Goal: Transaction & Acquisition: Purchase product/service

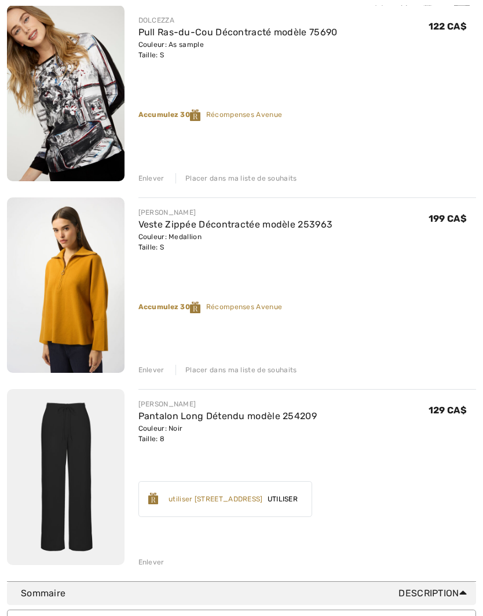
scroll to position [358, 0]
click at [186, 418] on link "Pantalon Long Détendu modèle 254209" at bounding box center [227, 415] width 179 height 11
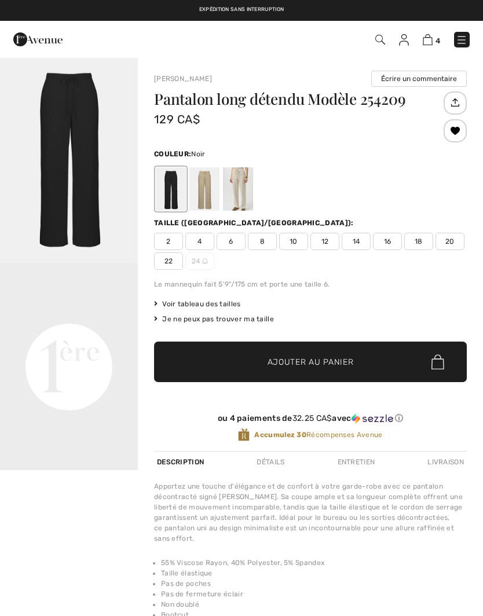
checkbox input "true"
click at [209, 188] on div at bounding box center [204, 188] width 30 height 43
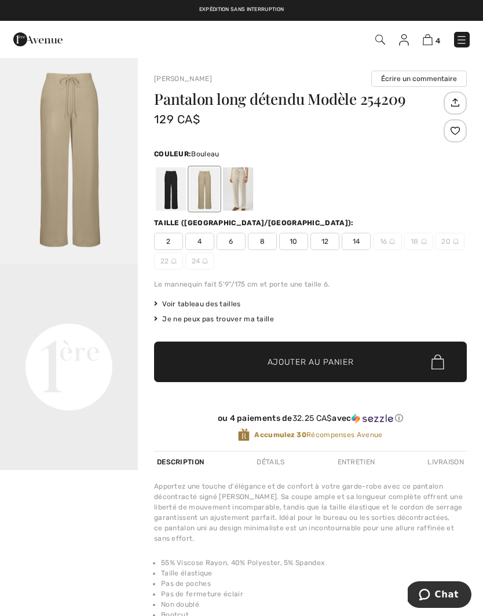
click at [241, 188] on div at bounding box center [238, 188] width 30 height 43
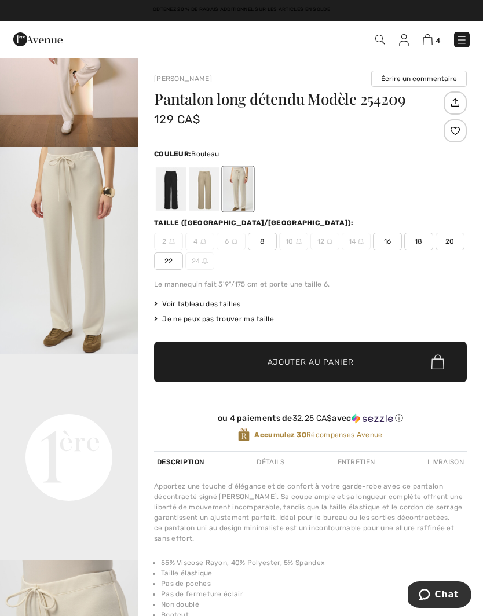
scroll to position [127, 0]
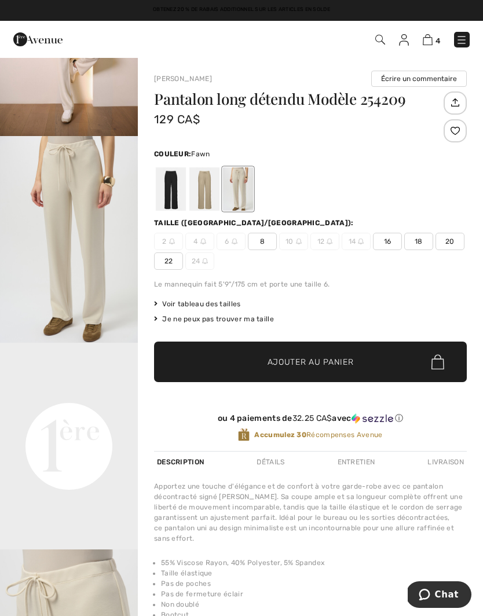
click at [208, 190] on div at bounding box center [204, 188] width 30 height 43
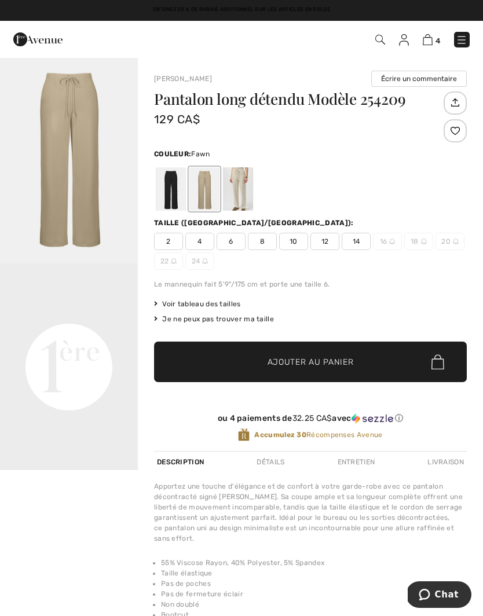
scroll to position [0, 0]
click at [262, 243] on span "8" at bounding box center [262, 241] width 29 height 17
click at [251, 356] on span "✔ Ajouté au panier" at bounding box center [293, 362] width 91 height 12
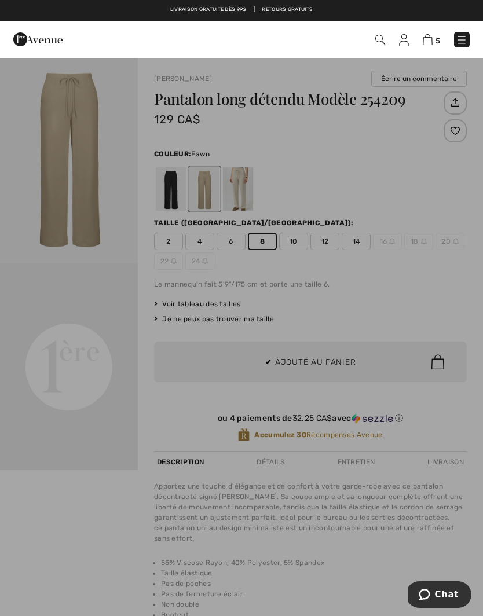
click at [108, 551] on div at bounding box center [241, 308] width 483 height 616
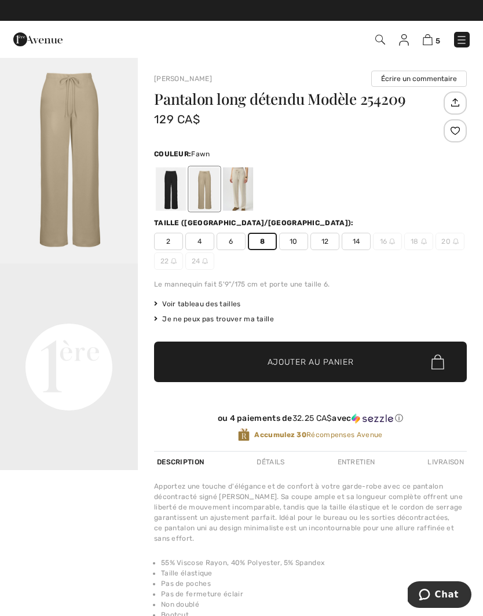
click at [413, 284] on div "Le mannequin fait 5'9"/175 cm et porte une taille 6." at bounding box center [310, 284] width 313 height 10
click at [246, 189] on div at bounding box center [238, 188] width 30 height 43
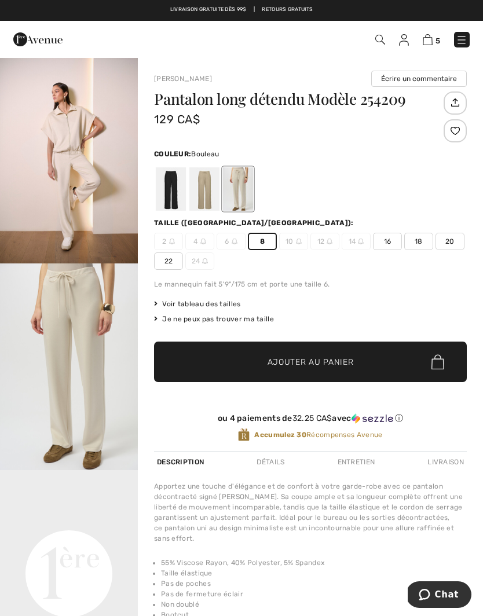
click at [430, 40] on img at bounding box center [428, 39] width 10 height 11
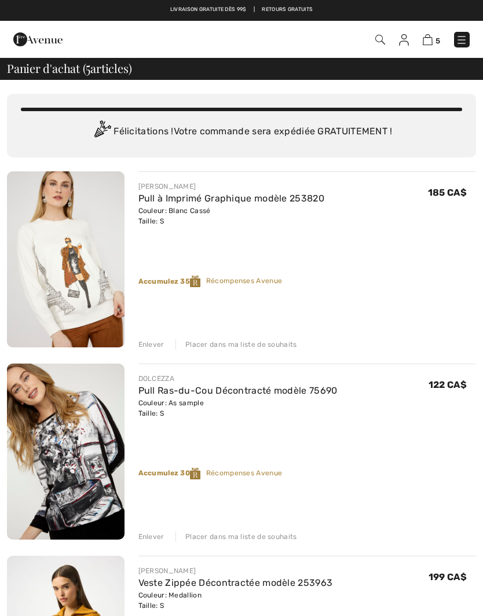
click at [408, 38] on img at bounding box center [404, 40] width 10 height 12
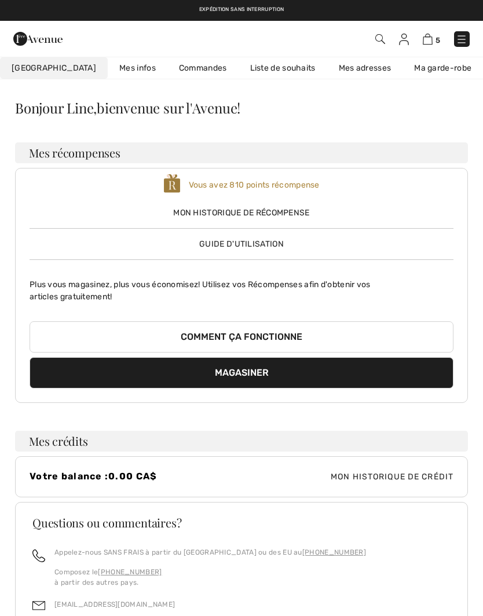
click at [258, 65] on link "Liste de souhaits" at bounding box center [283, 67] width 89 height 21
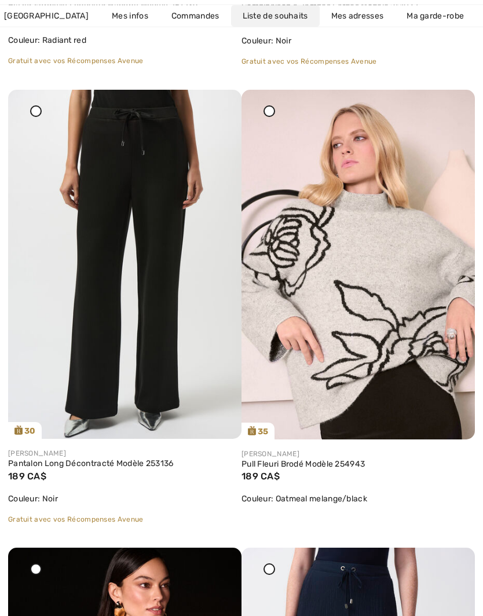
scroll to position [1491, 0]
click at [149, 324] on img at bounding box center [124, 265] width 233 height 350
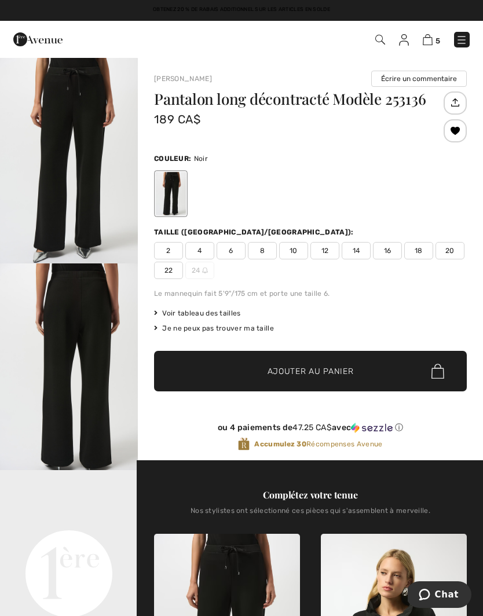
click at [265, 250] on span "8" at bounding box center [262, 250] width 29 height 17
click at [327, 361] on span "✔ Ajouté au panier Ajouter au panier" at bounding box center [310, 371] width 313 height 41
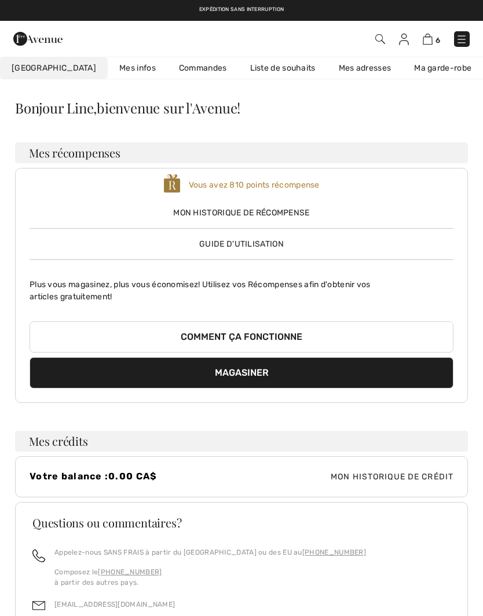
scroll to position [151, 0]
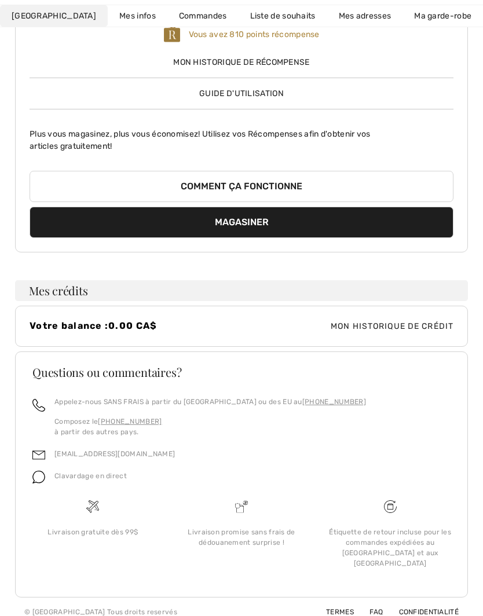
click at [245, 13] on link "Liste de souhaits" at bounding box center [283, 15] width 89 height 21
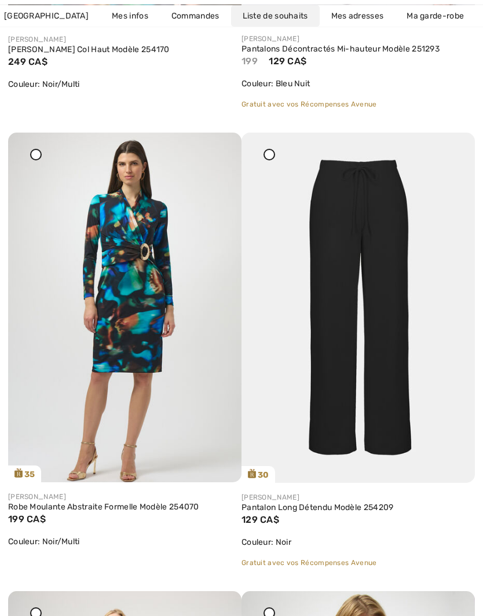
scroll to position [2364, 0]
click at [373, 372] on img at bounding box center [357, 307] width 233 height 350
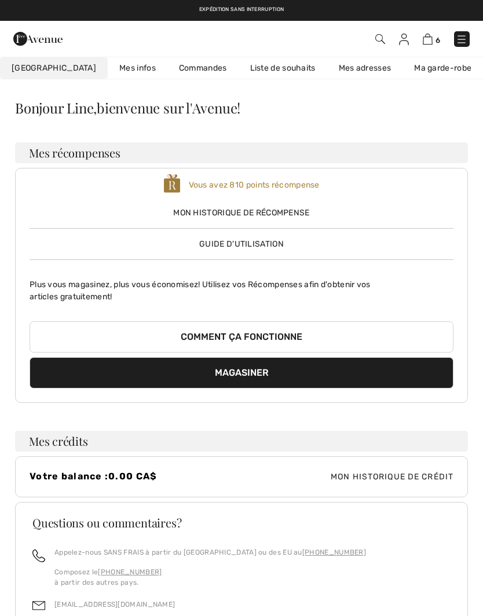
scroll to position [151, 0]
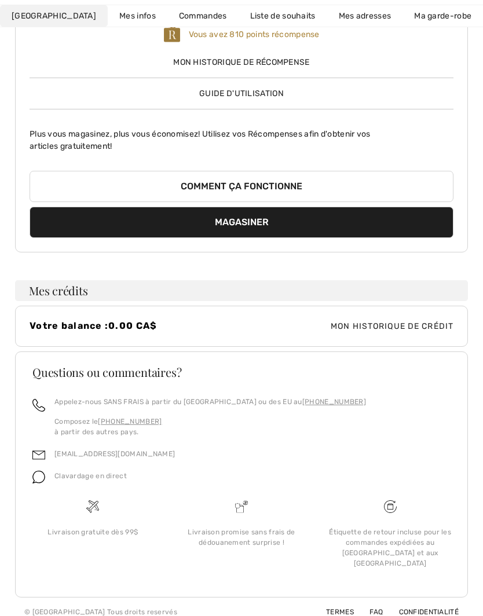
click at [248, 12] on link "Liste de souhaits" at bounding box center [283, 15] width 89 height 21
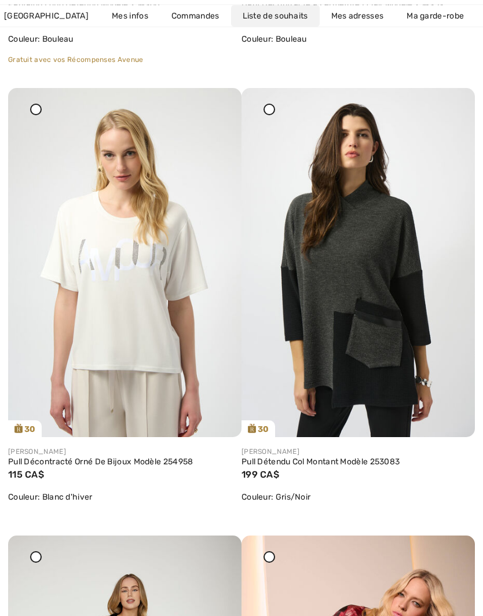
scroll to position [3325, 0]
click at [156, 334] on img at bounding box center [124, 262] width 233 height 350
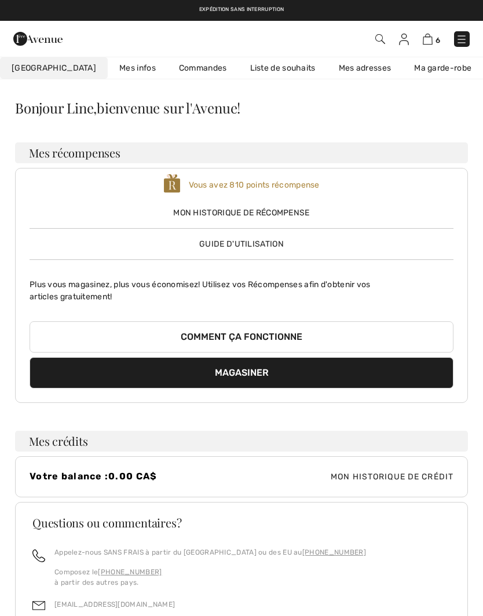
click at [247, 64] on link "Liste de souhaits" at bounding box center [283, 67] width 89 height 21
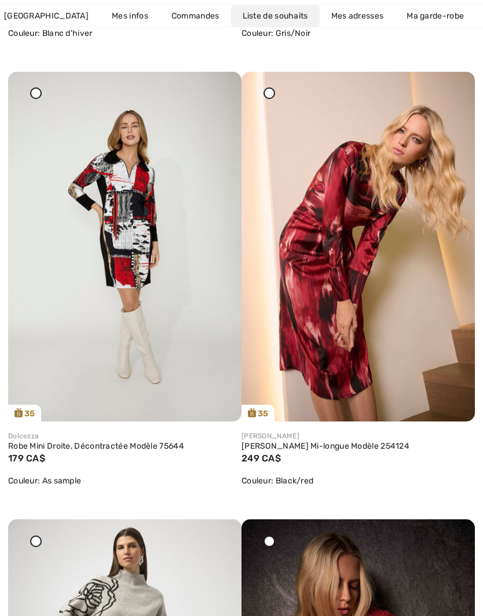
scroll to position [3788, 0]
click at [348, 329] on img at bounding box center [357, 247] width 233 height 350
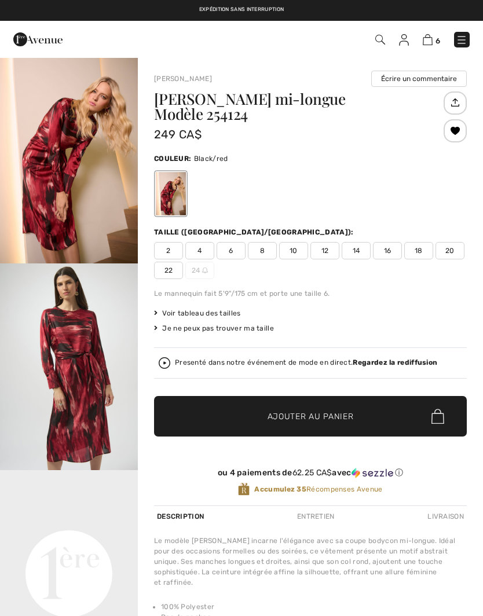
checkbox input "true"
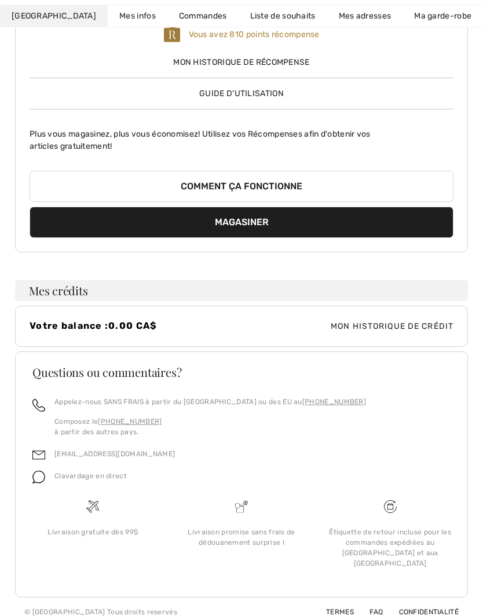
click at [247, 14] on link "Liste de souhaits" at bounding box center [283, 15] width 89 height 21
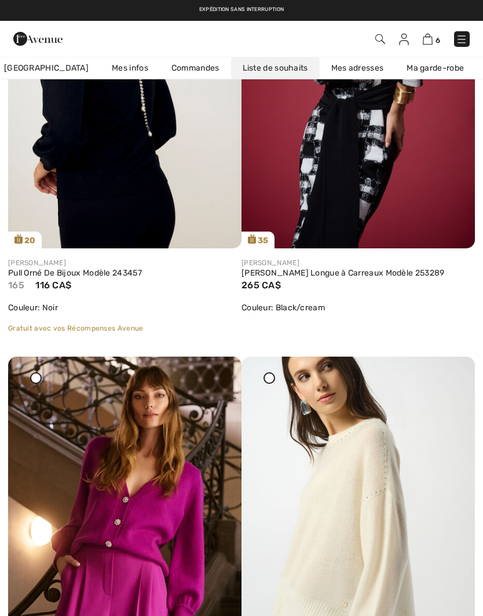
scroll to position [4859, 0]
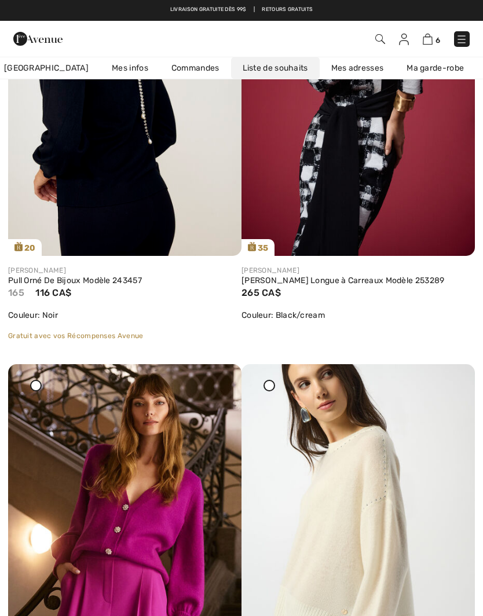
click at [467, 39] on img at bounding box center [462, 40] width 12 height 12
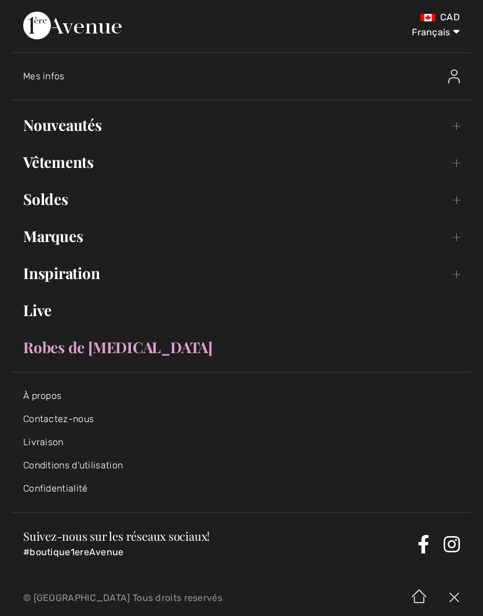
click at [459, 118] on link "Nouveautés Toggle submenu" at bounding box center [242, 124] width 460 height 25
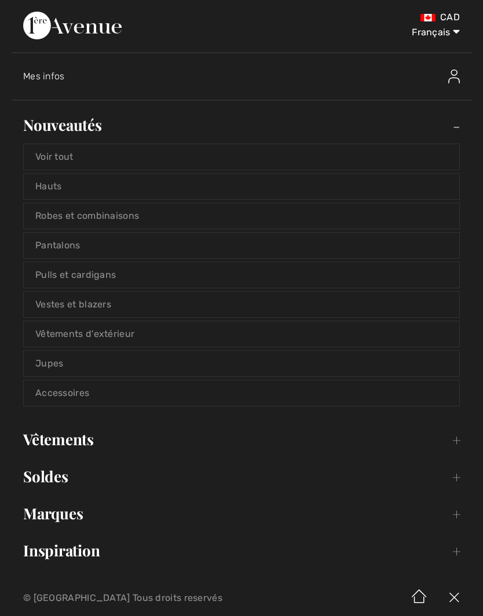
click at [266, 303] on link "Vestes et blazers" at bounding box center [241, 304] width 435 height 25
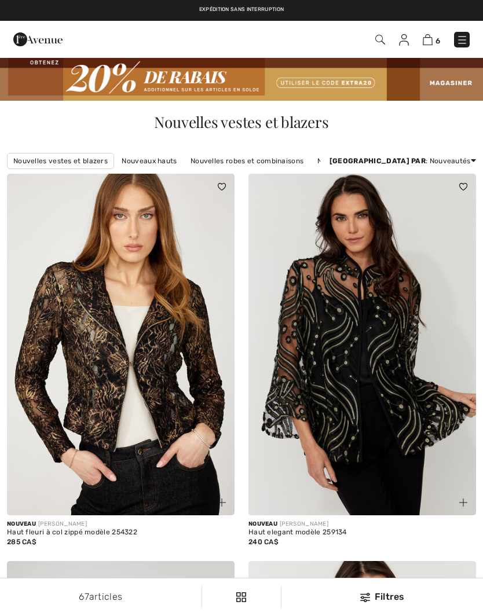
checkbox input "true"
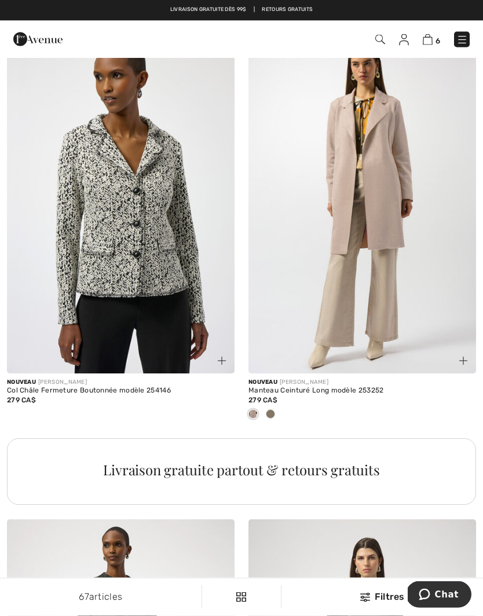
scroll to position [2095, 0]
click at [276, 409] on div at bounding box center [270, 414] width 17 height 19
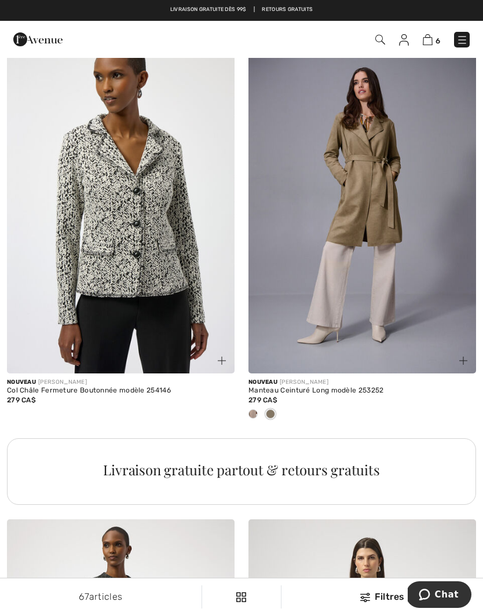
click at [261, 405] on div at bounding box center [252, 414] width 17 height 19
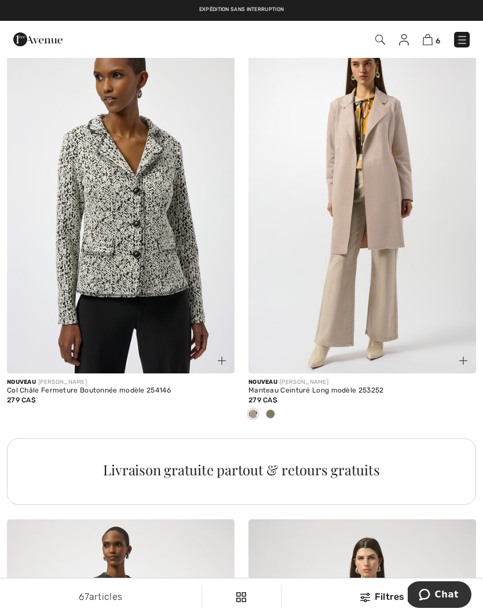
click at [463, 357] on img at bounding box center [463, 361] width 8 height 8
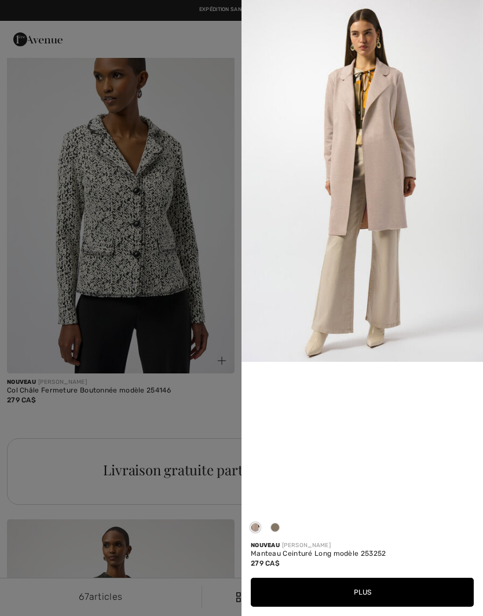
click at [441, 274] on img at bounding box center [361, 181] width 241 height 362
click at [376, 588] on button "Plus" at bounding box center [362, 592] width 223 height 29
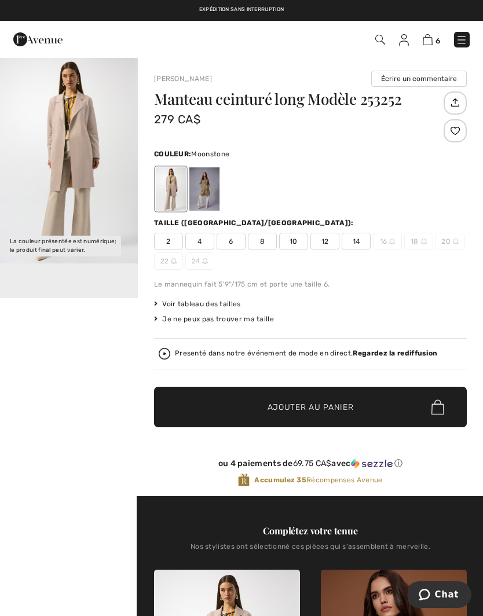
click at [207, 190] on div at bounding box center [204, 188] width 30 height 43
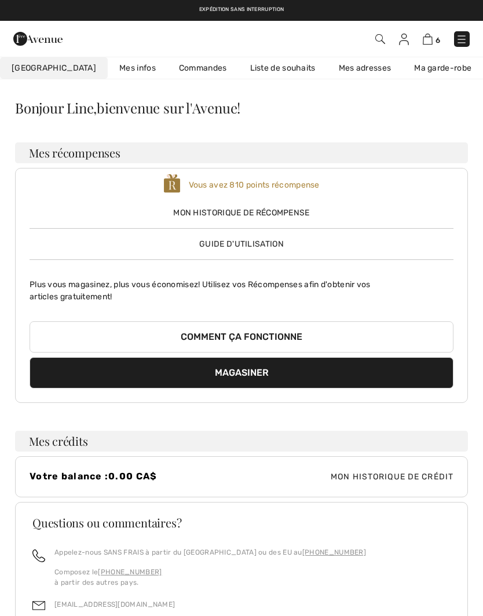
click at [249, 68] on link "Liste de souhaits" at bounding box center [283, 67] width 89 height 21
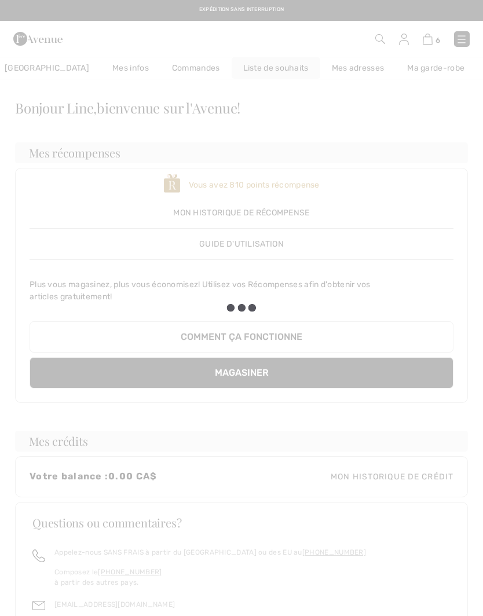
scroll to position [0, 8]
click at [459, 35] on div at bounding box center [241, 308] width 483 height 616
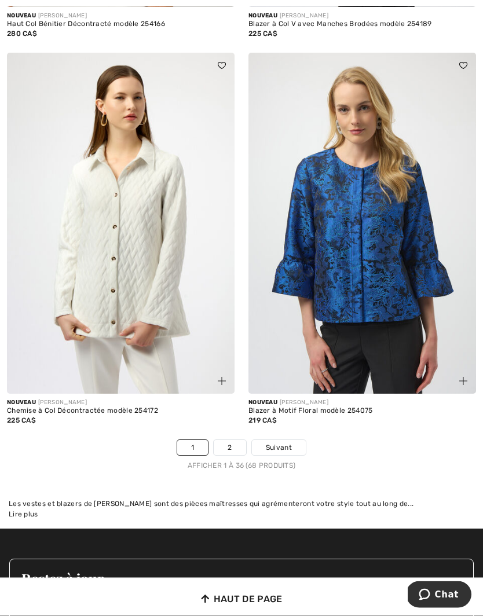
scroll to position [6955, 0]
click at [239, 440] on link "2" at bounding box center [230, 447] width 32 height 15
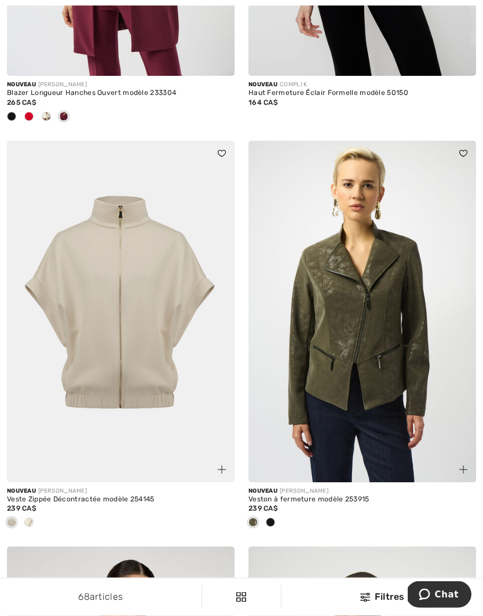
scroll to position [825, 0]
click at [150, 387] on img at bounding box center [121, 312] width 228 height 342
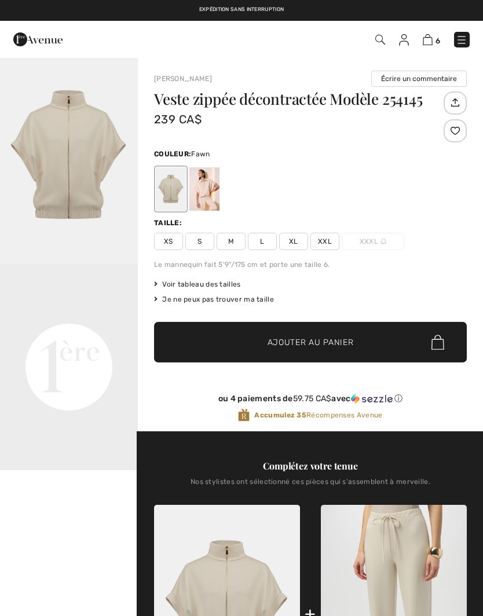
checkbox input "true"
click at [211, 189] on div at bounding box center [204, 188] width 30 height 43
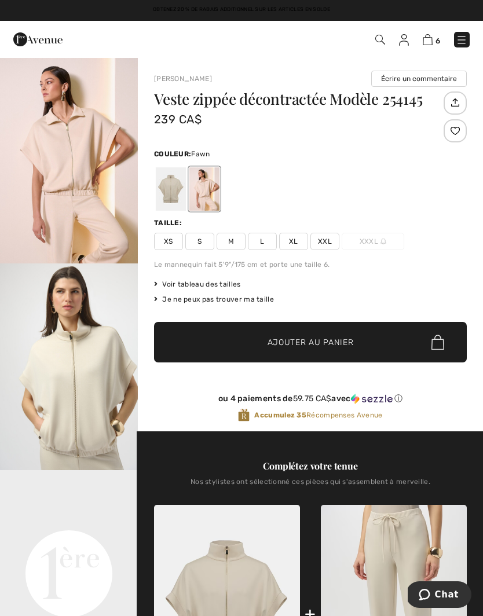
click at [174, 189] on div at bounding box center [171, 188] width 30 height 43
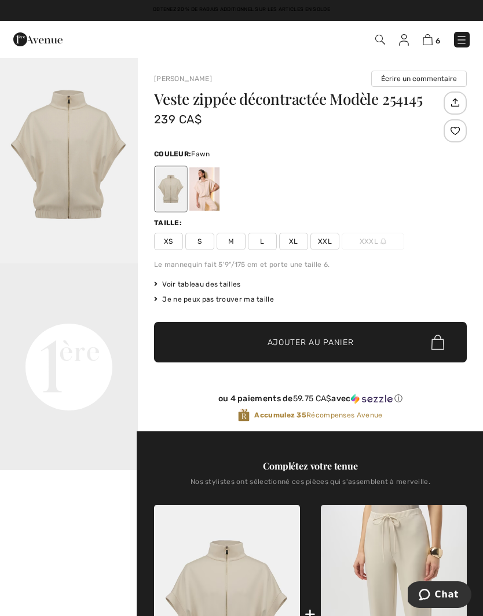
click at [204, 234] on span "S" at bounding box center [199, 241] width 29 height 17
click at [339, 343] on span "Ajouter au panier" at bounding box center [310, 342] width 86 height 12
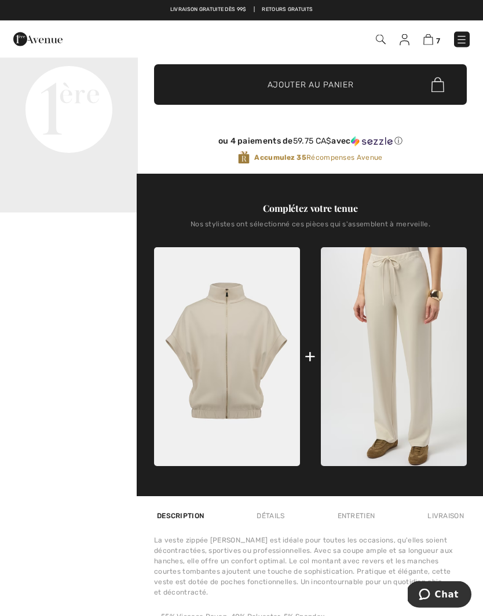
scroll to position [258, 0]
click at [412, 395] on img at bounding box center [394, 356] width 146 height 219
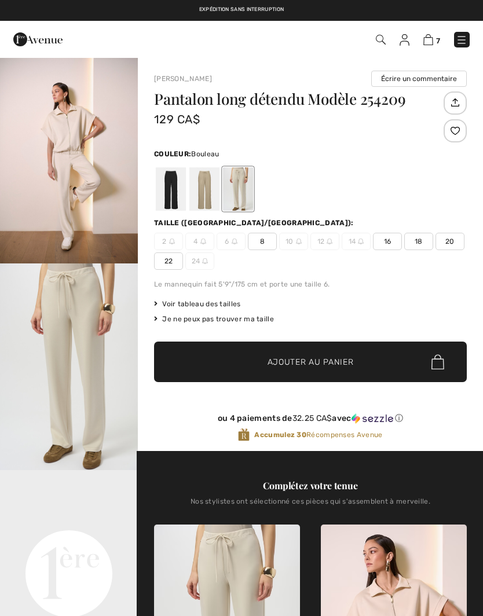
checkbox input "true"
click at [211, 195] on div at bounding box center [204, 188] width 30 height 43
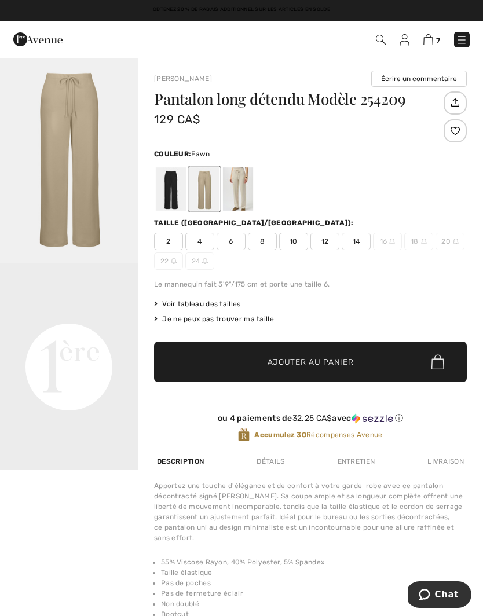
click at [433, 39] on img at bounding box center [428, 39] width 10 height 11
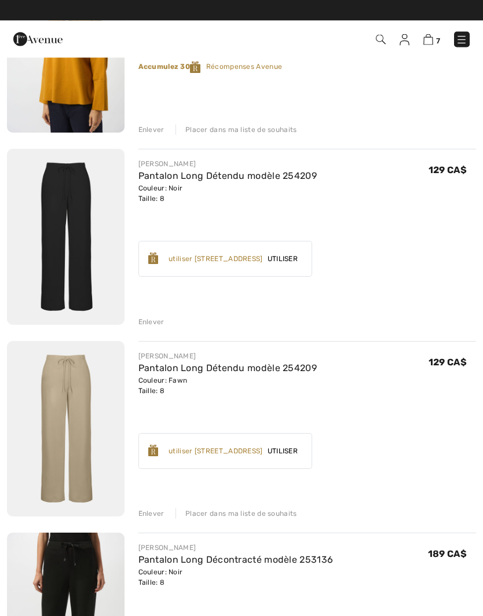
scroll to position [599, 0]
click at [150, 317] on div "Enlever" at bounding box center [151, 322] width 26 height 10
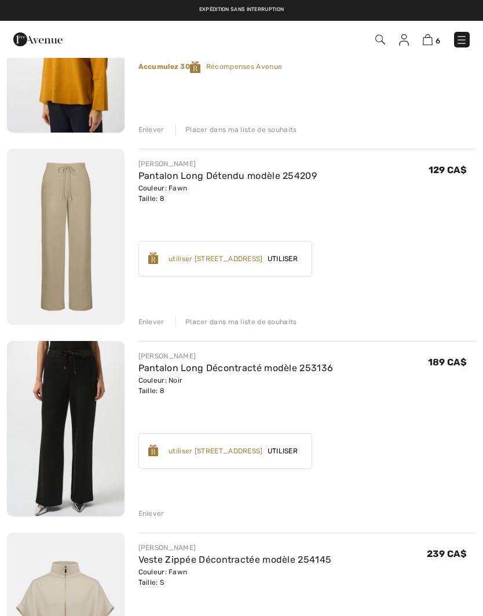
click at [185, 368] on link "Pantalon Long Décontracté modèle 253136" at bounding box center [235, 367] width 195 height 11
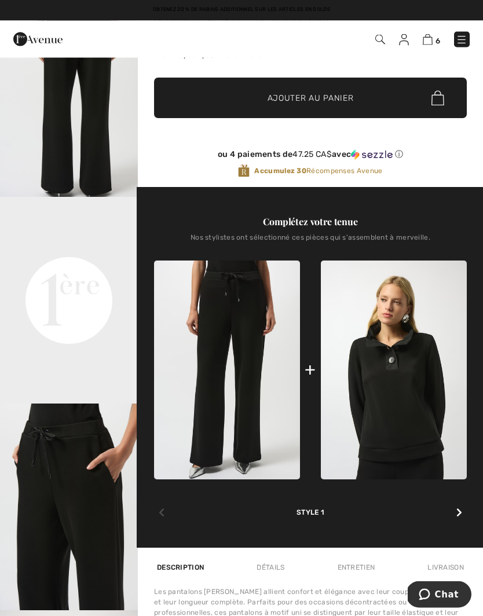
scroll to position [273, 0]
click at [457, 516] on icon at bounding box center [459, 512] width 6 height 9
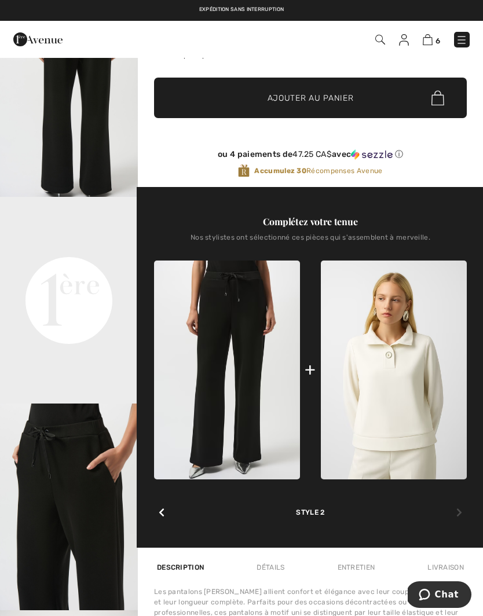
click at [160, 514] on icon at bounding box center [162, 512] width 6 height 9
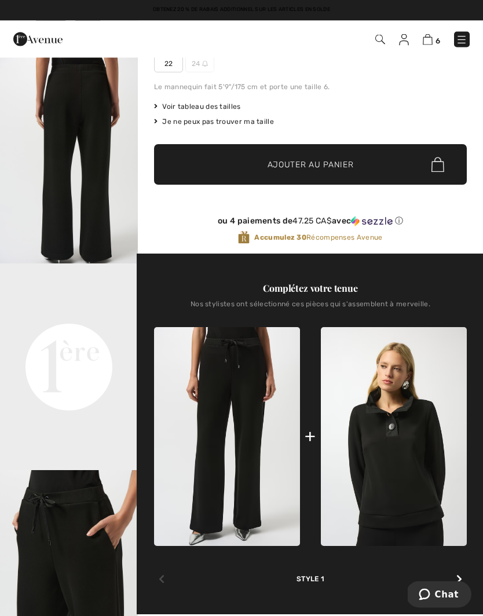
scroll to position [207, 0]
click at [408, 476] on img at bounding box center [394, 436] width 146 height 219
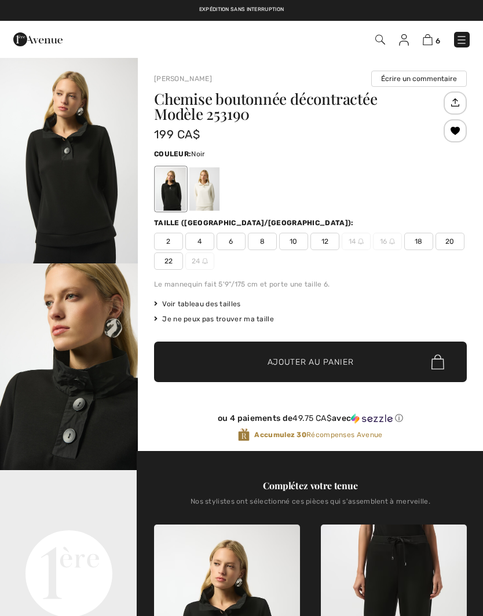
checkbox input "true"
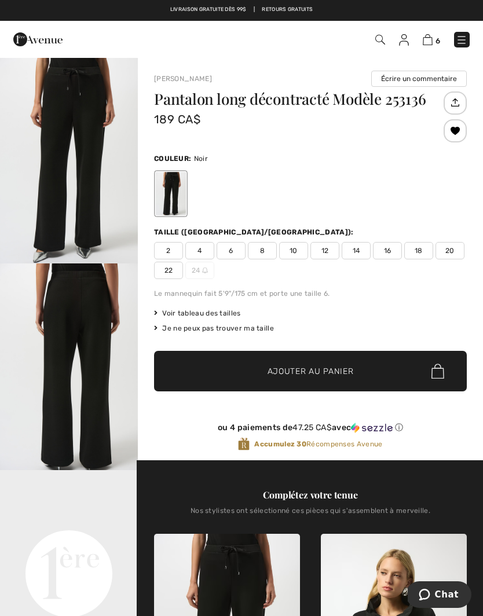
click at [463, 36] on img at bounding box center [462, 40] width 12 height 12
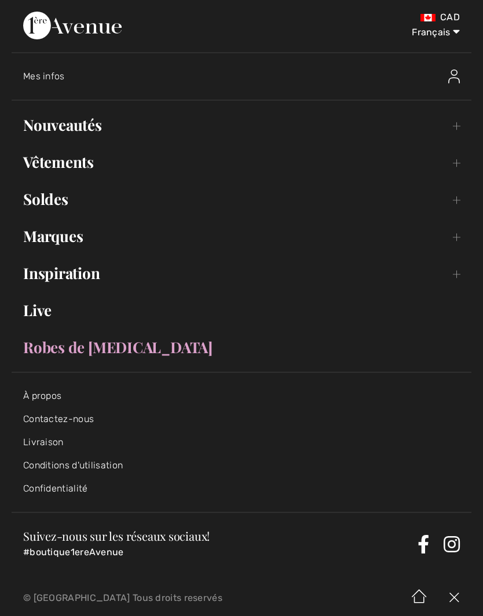
click at [452, 124] on link "Nouveautés Toggle submenu" at bounding box center [242, 124] width 460 height 25
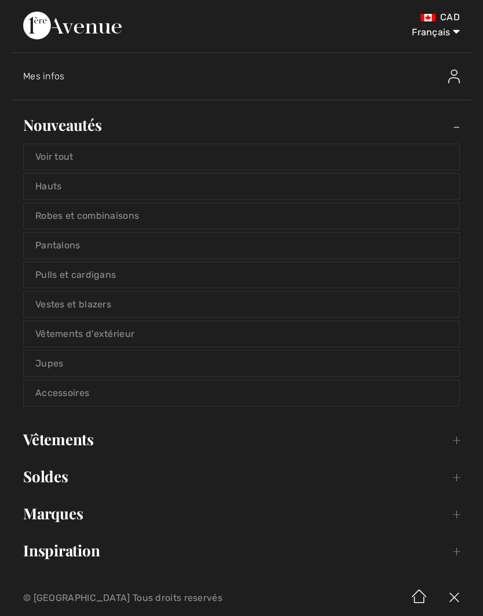
click at [416, 153] on link "Voir tout" at bounding box center [241, 156] width 435 height 25
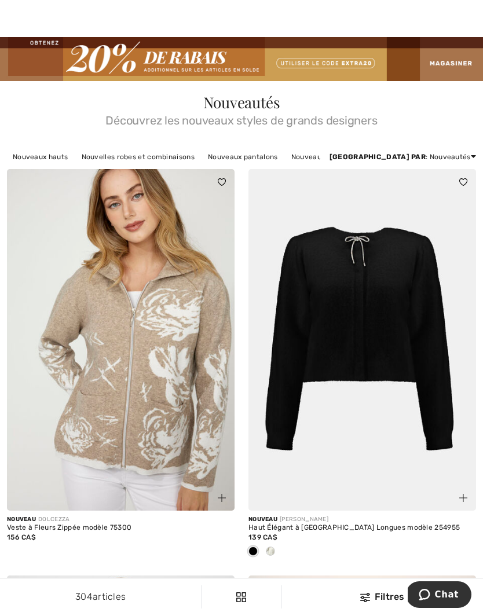
scroll to position [36, 0]
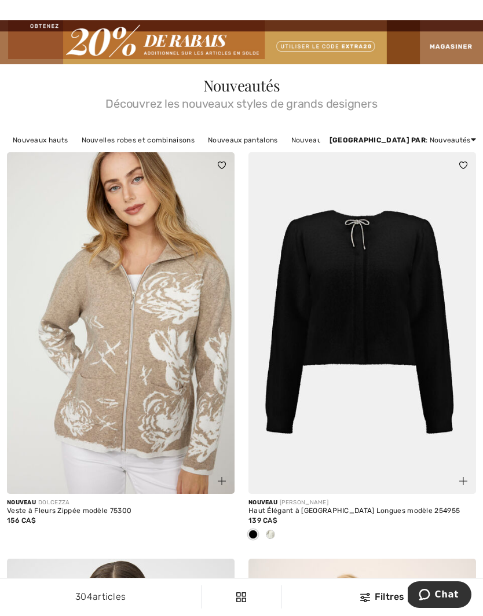
click at [279, 531] on div at bounding box center [362, 535] width 228 height 19
click at [268, 529] on div at bounding box center [270, 535] width 17 height 19
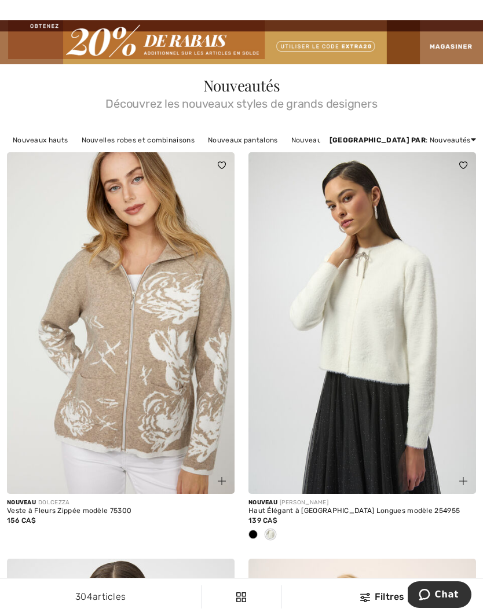
click at [256, 527] on div at bounding box center [252, 535] width 17 height 19
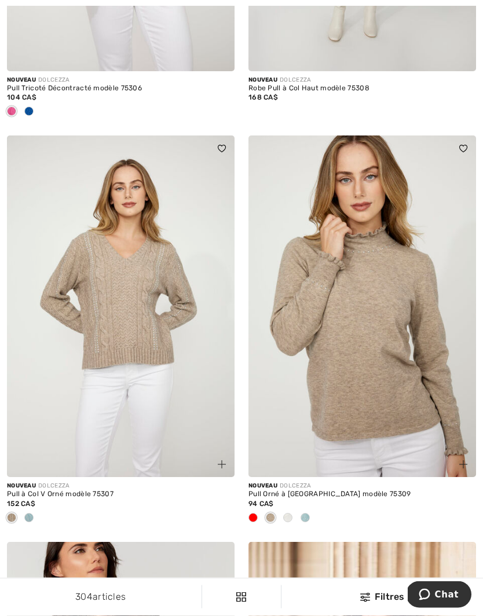
scroll to position [1271, 0]
click at [254, 514] on span at bounding box center [252, 517] width 9 height 9
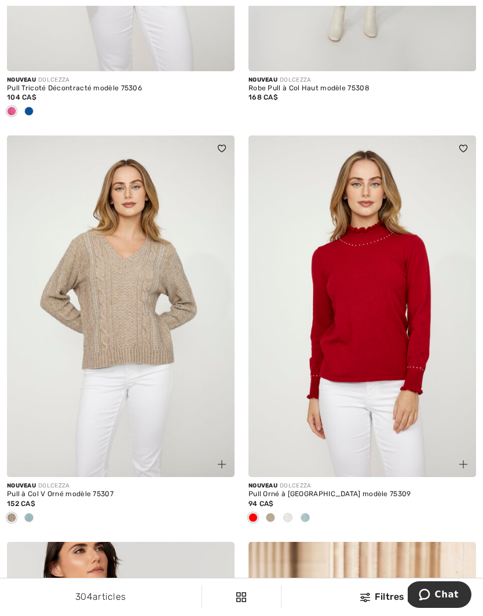
click at [311, 509] on div at bounding box center [304, 518] width 17 height 19
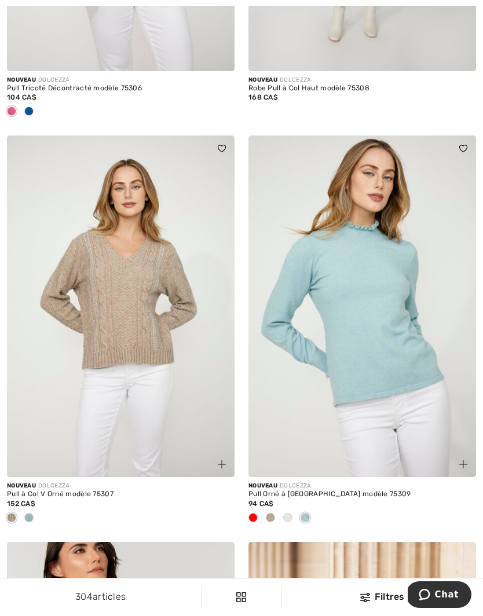
click at [292, 511] on div at bounding box center [287, 518] width 17 height 19
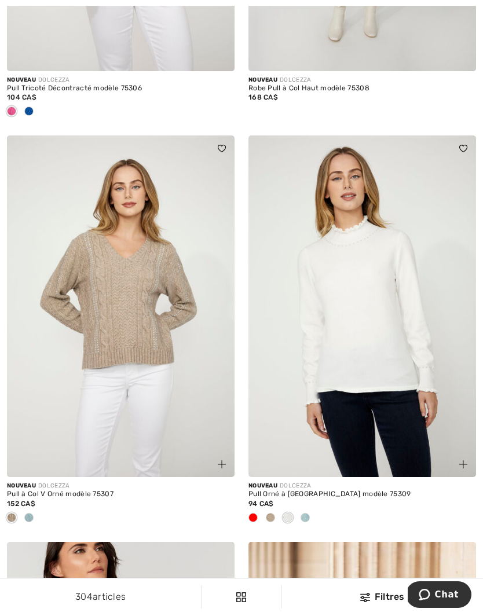
click at [277, 509] on div at bounding box center [270, 518] width 17 height 19
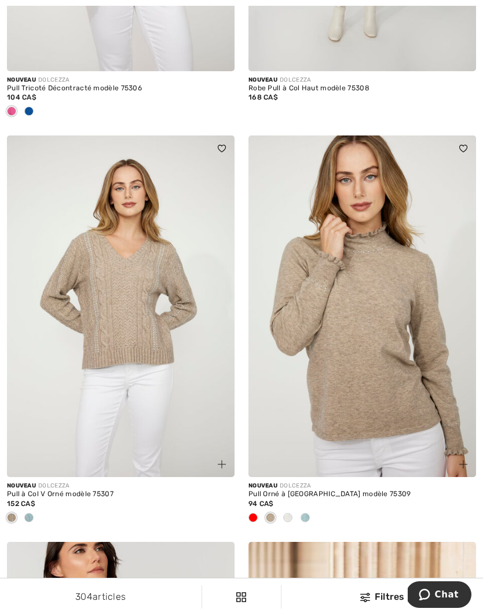
click at [313, 511] on div at bounding box center [304, 518] width 17 height 19
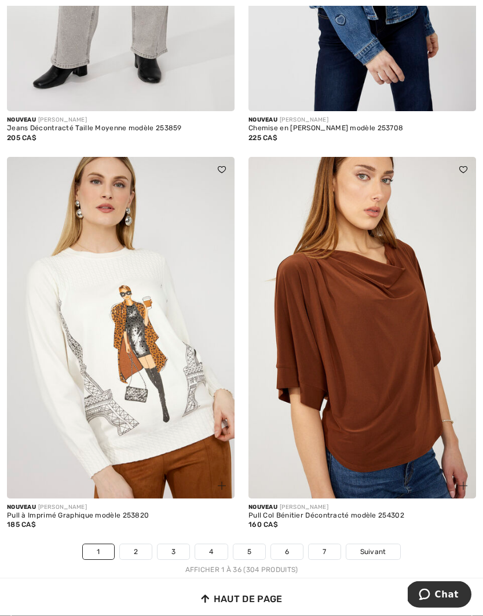
scroll to position [6972, 0]
click at [379, 547] on span "Suivant" at bounding box center [373, 552] width 26 height 10
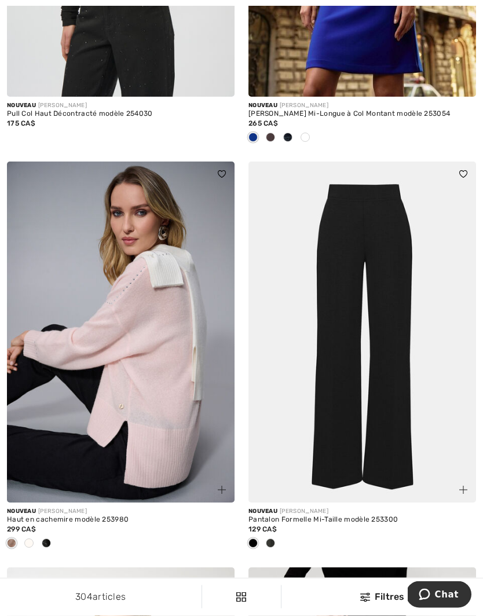
scroll to position [4073, 0]
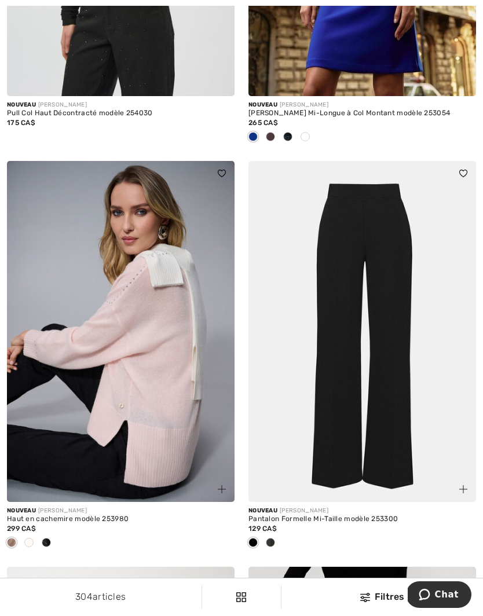
click at [390, 388] on img at bounding box center [362, 332] width 228 height 342
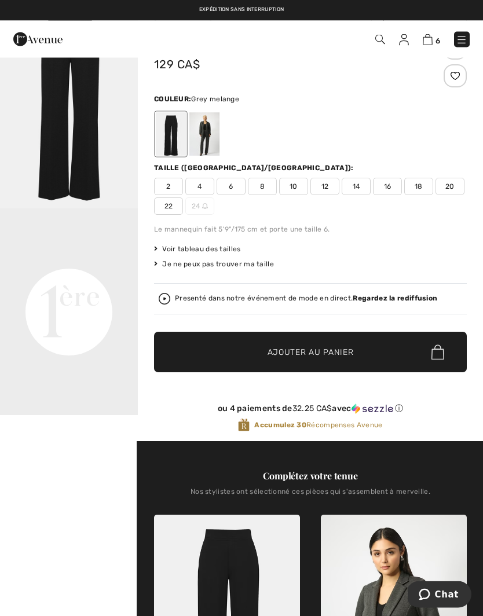
scroll to position [55, 0]
click at [204, 126] on div at bounding box center [204, 133] width 30 height 43
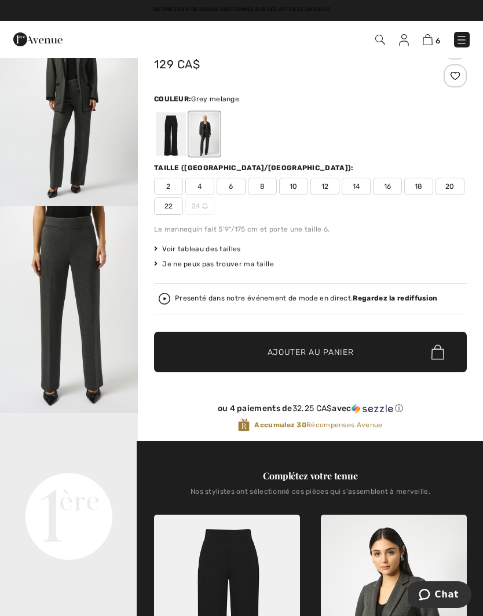
scroll to position [0, 0]
click at [168, 138] on div at bounding box center [171, 133] width 30 height 43
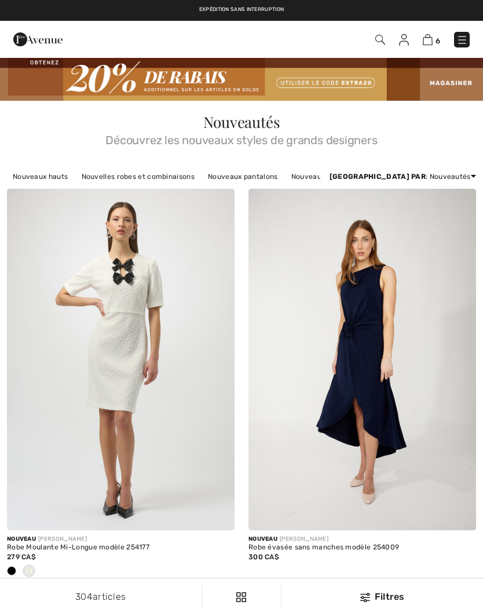
scroll to position [4107, 0]
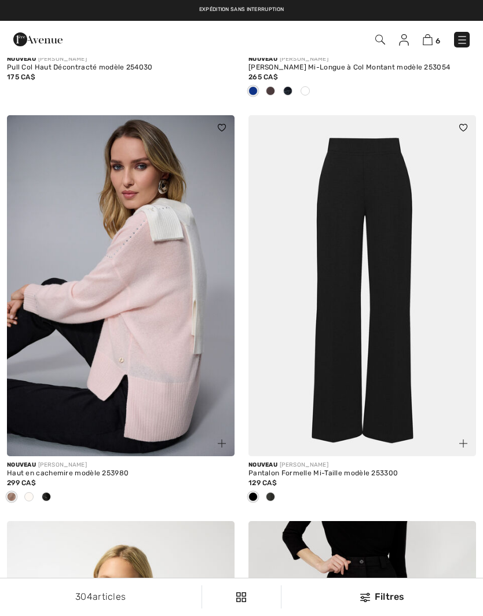
checkbox input "true"
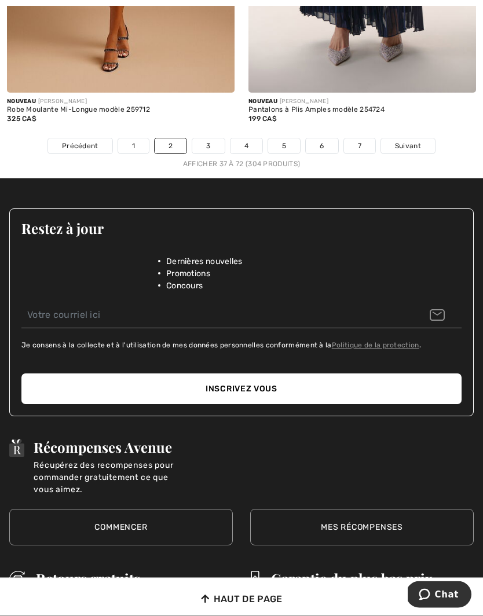
scroll to position [7397, 0]
click at [210, 140] on link "3" at bounding box center [208, 145] width 32 height 15
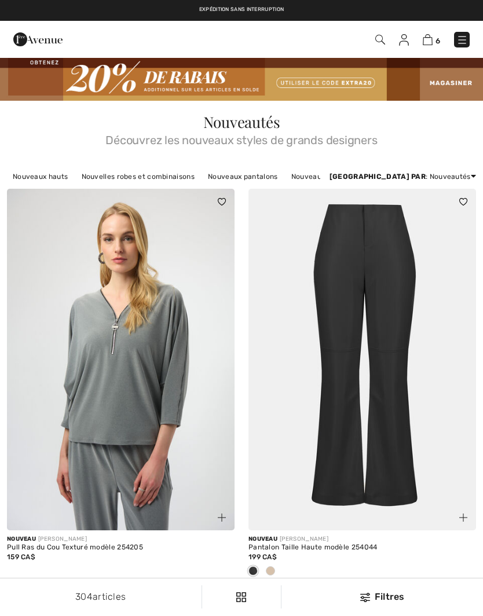
checkbox input "true"
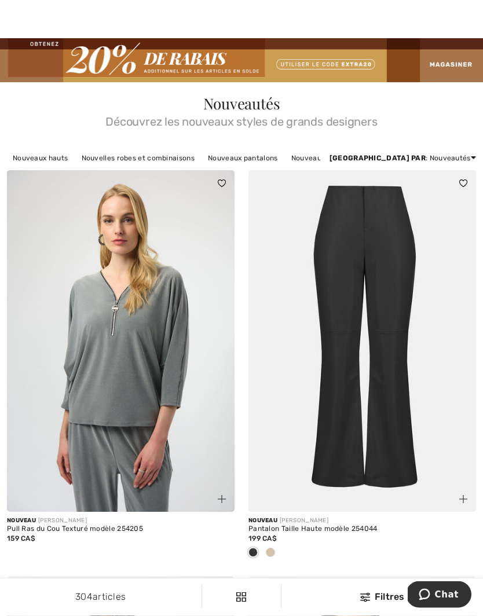
scroll to position [20, 0]
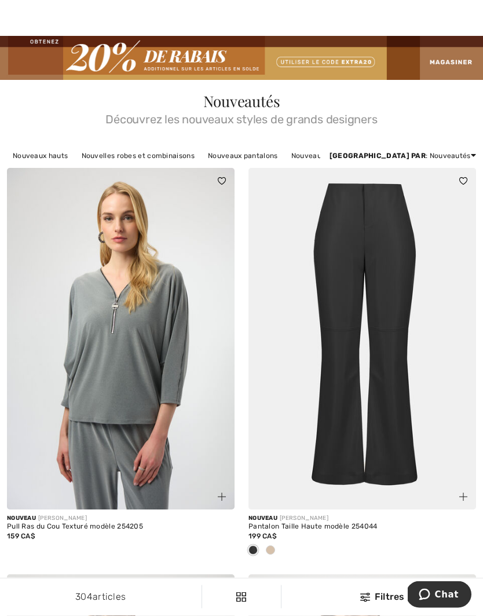
click at [276, 551] on div at bounding box center [270, 551] width 17 height 19
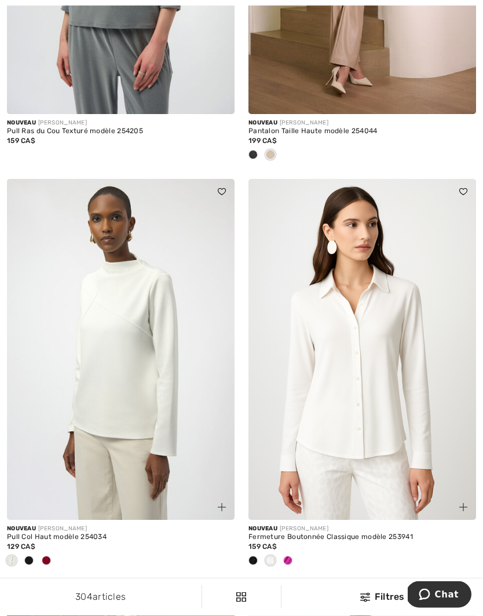
scroll to position [432, 0]
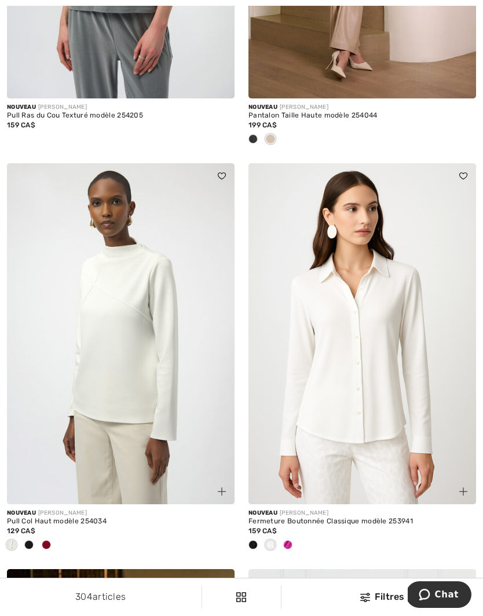
click at [50, 542] on span at bounding box center [46, 544] width 9 height 9
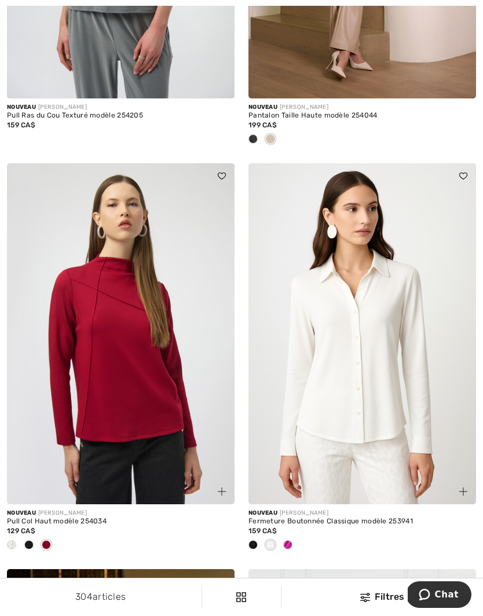
click at [34, 541] on div at bounding box center [28, 545] width 17 height 19
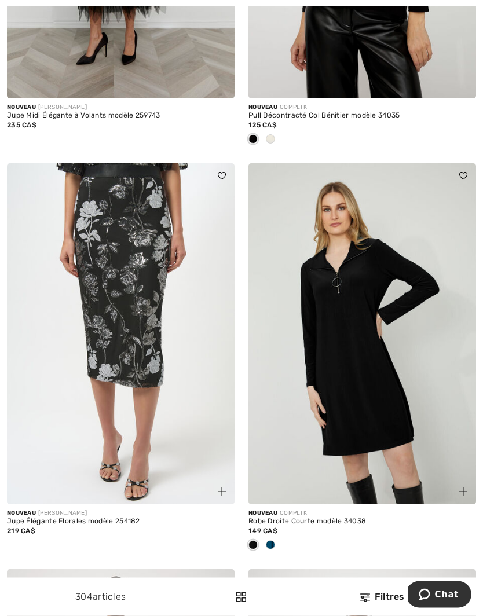
scroll to position [1650, 0]
click at [272, 542] on span at bounding box center [270, 544] width 9 height 9
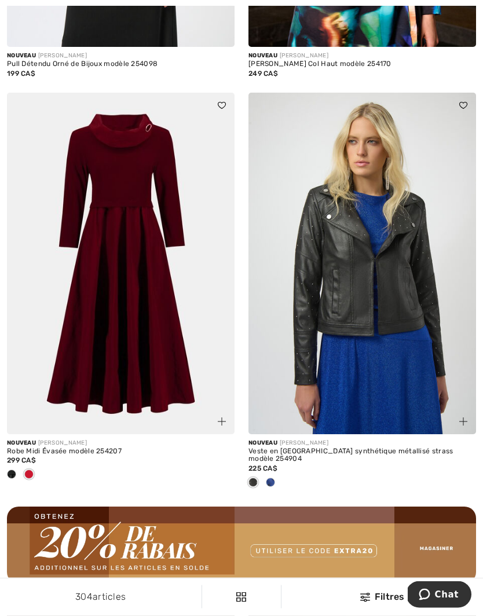
scroll to position [4548, 0]
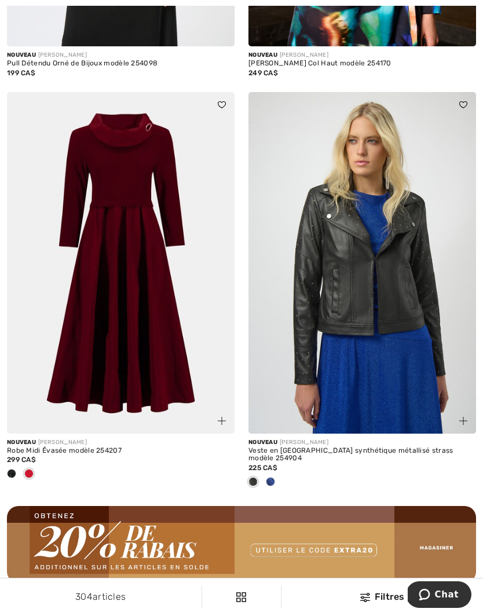
click at [16, 469] on span at bounding box center [11, 473] width 9 height 9
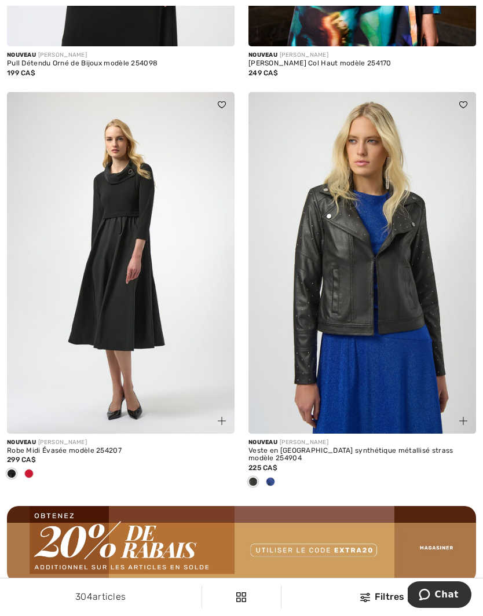
click at [34, 465] on div at bounding box center [28, 474] width 17 height 19
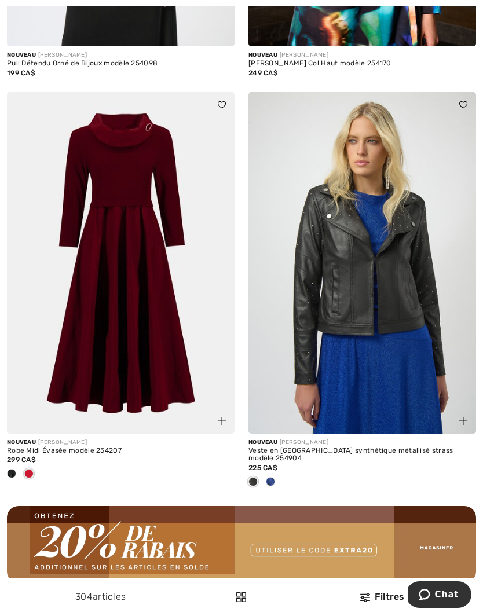
click at [277, 464] on span "225 CA$" at bounding box center [262, 468] width 29 height 8
click at [266, 477] on span at bounding box center [270, 481] width 9 height 9
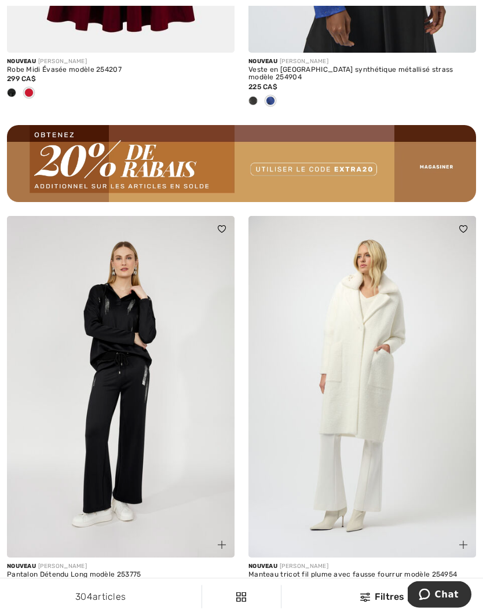
scroll to position [4929, 0]
click at [170, 471] on img at bounding box center [121, 387] width 228 height 342
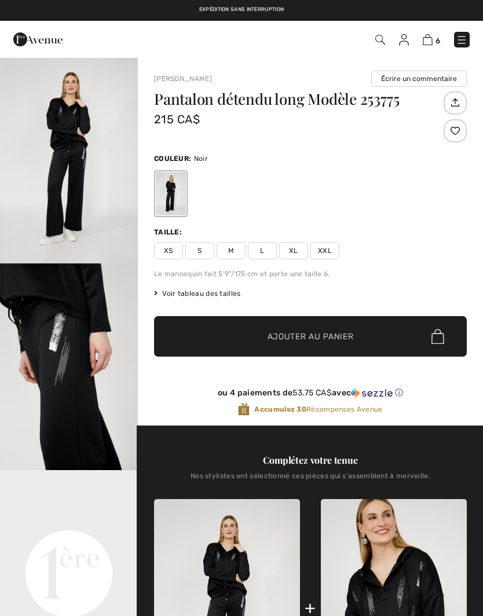
checkbox input "true"
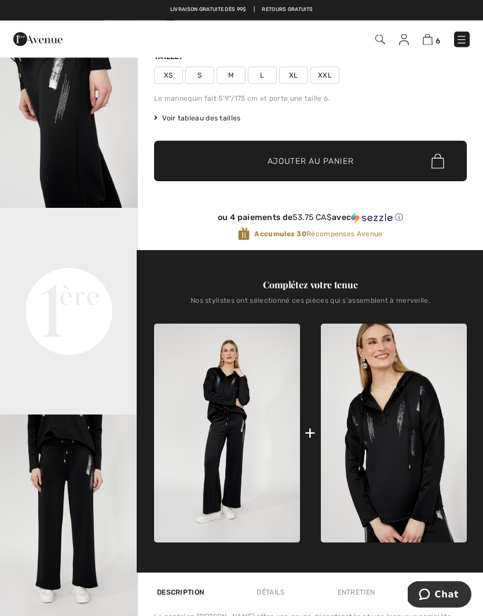
scroll to position [103, 0]
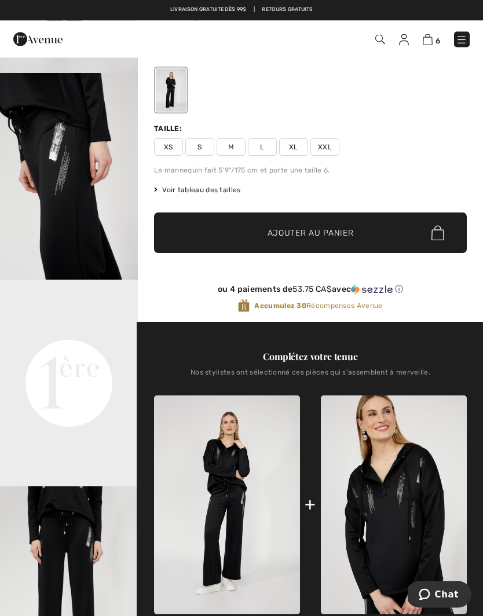
click at [401, 497] on img at bounding box center [394, 505] width 146 height 219
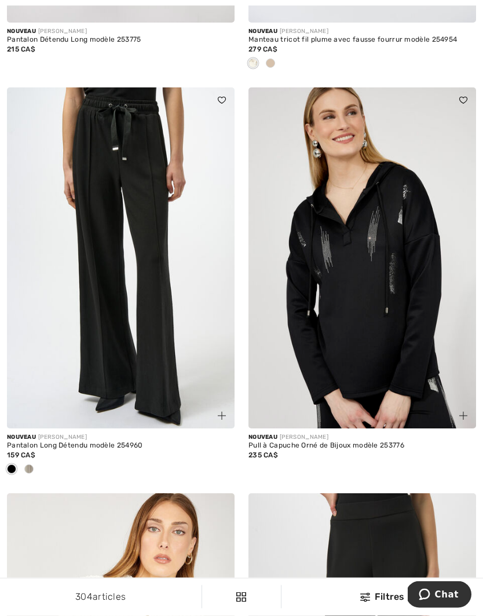
scroll to position [5464, 0]
click at [35, 460] on div at bounding box center [28, 469] width 17 height 19
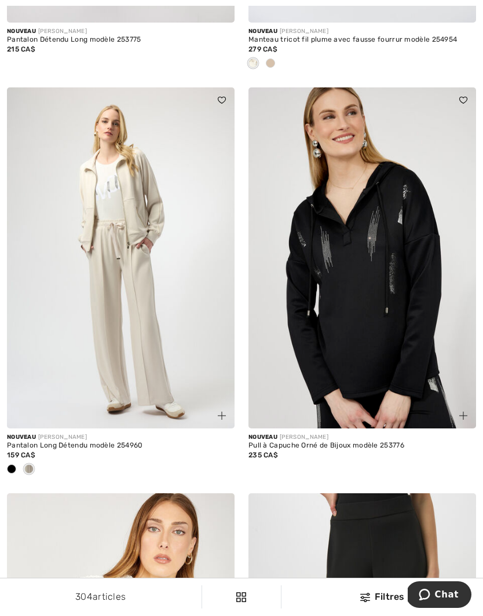
click at [14, 464] on span at bounding box center [11, 468] width 9 height 9
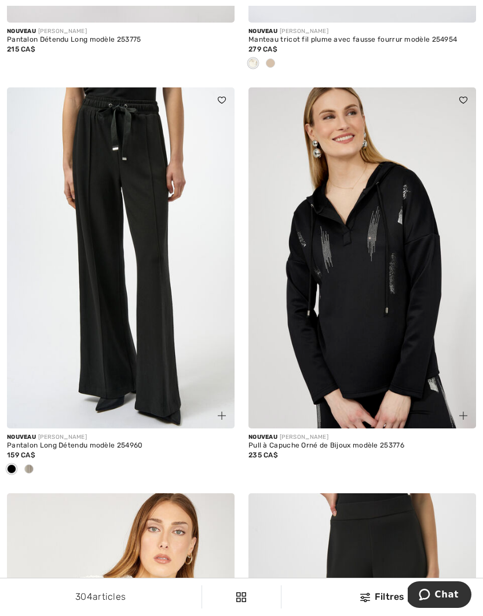
click at [34, 460] on div at bounding box center [28, 469] width 17 height 19
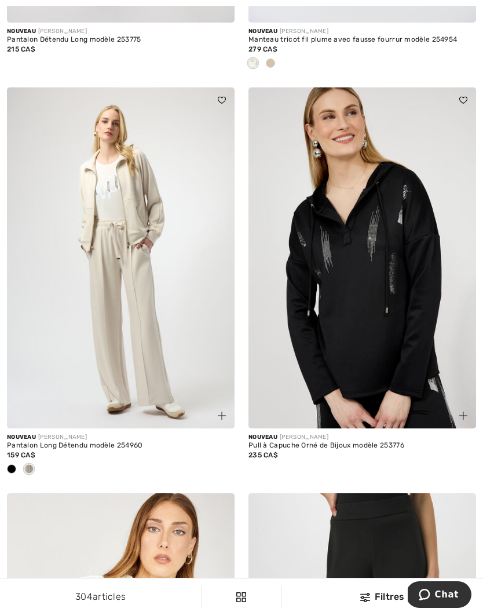
click at [162, 302] on img at bounding box center [121, 258] width 228 height 342
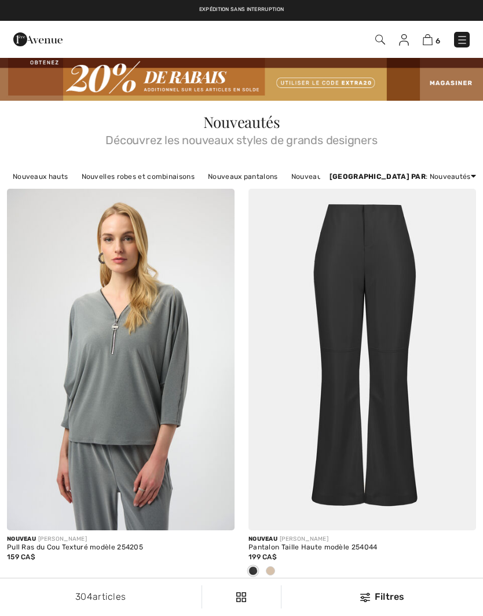
scroll to position [5514, 0]
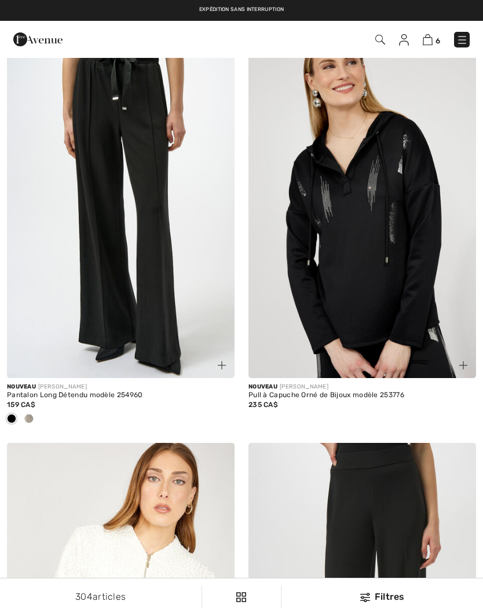
checkbox input "true"
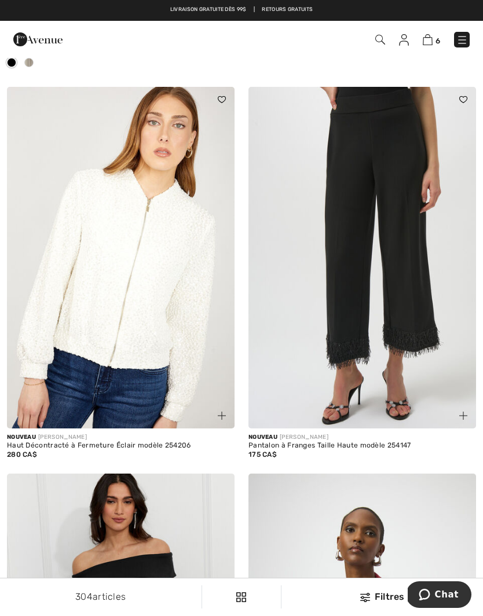
scroll to position [5867, 0]
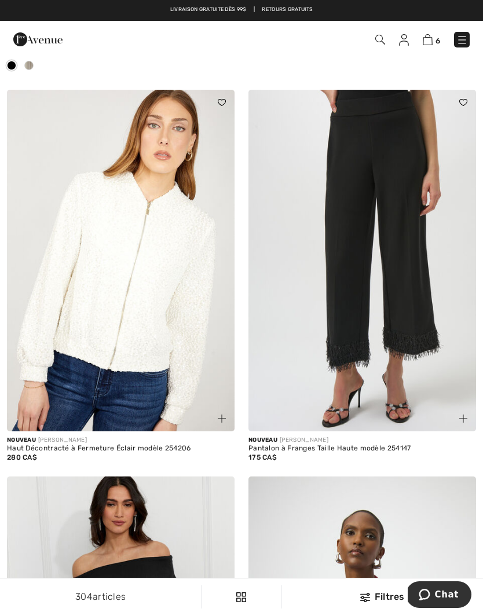
click at [393, 322] on img at bounding box center [362, 261] width 228 height 342
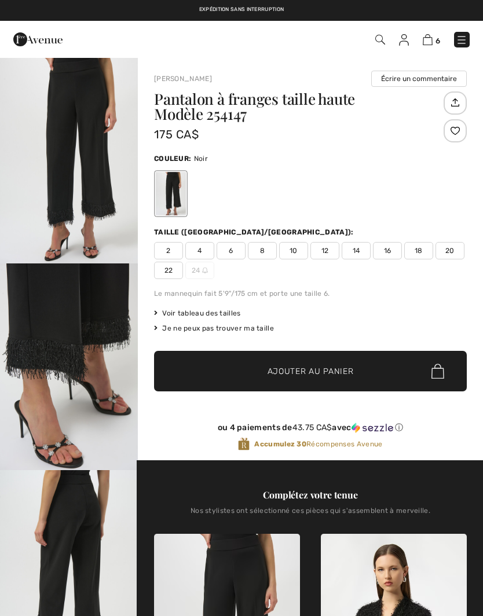
checkbox input "true"
click at [91, 340] on img "2 / 6" at bounding box center [69, 366] width 138 height 207
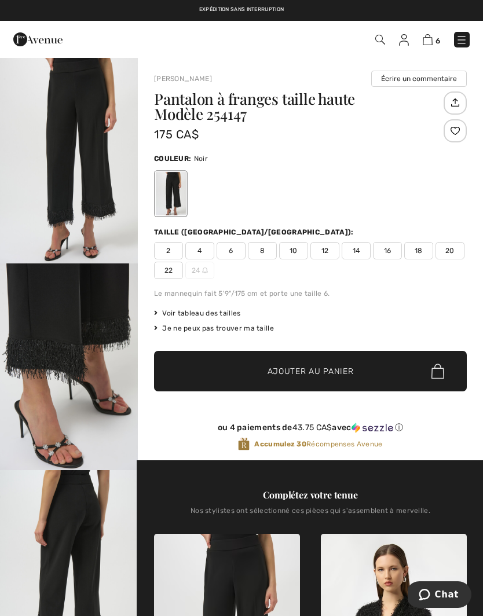
click at [220, 311] on span "Voir tableau des tailles" at bounding box center [197, 313] width 87 height 10
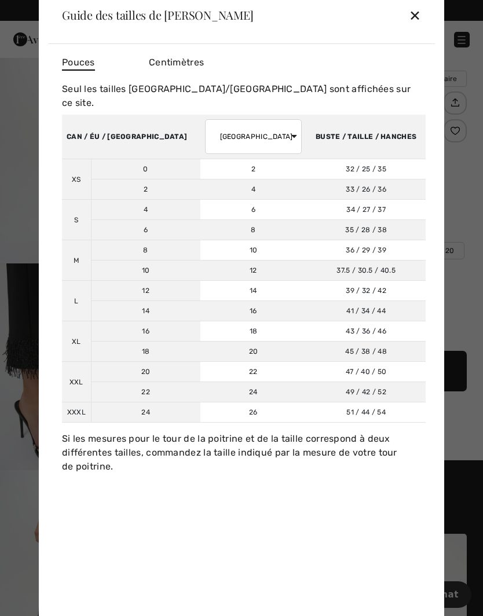
click at [416, 24] on div "✕" at bounding box center [415, 15] width 12 height 24
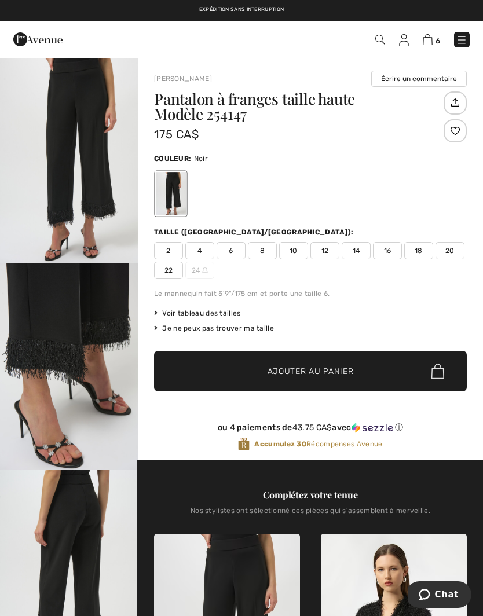
click at [265, 253] on span "8" at bounding box center [262, 250] width 29 height 17
click at [300, 367] on span "Ajouter au panier" at bounding box center [310, 371] width 86 height 12
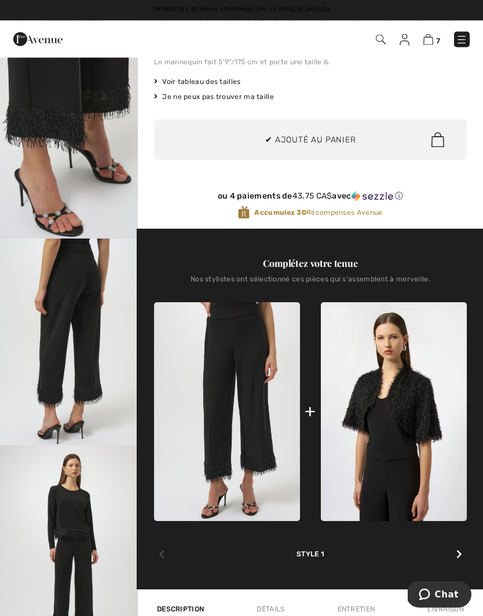
scroll to position [232, 0]
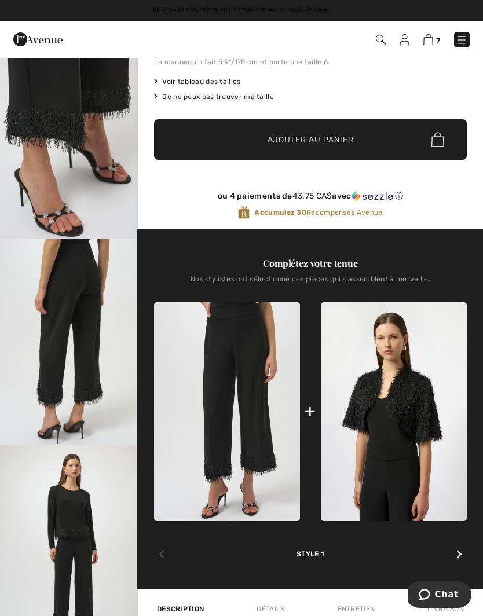
click at [460, 558] on icon at bounding box center [459, 553] width 6 height 9
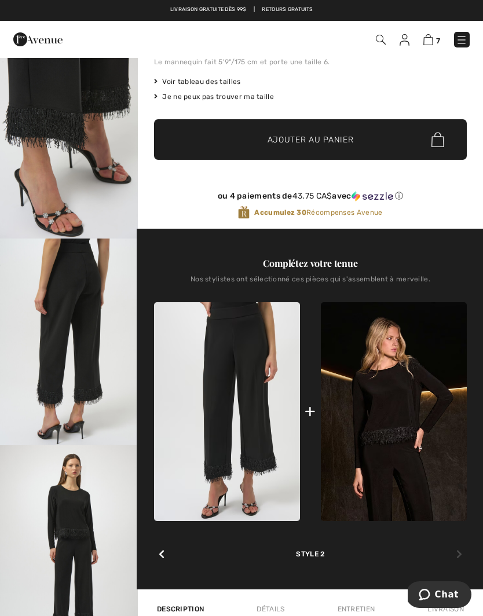
click at [399, 429] on img at bounding box center [394, 411] width 146 height 219
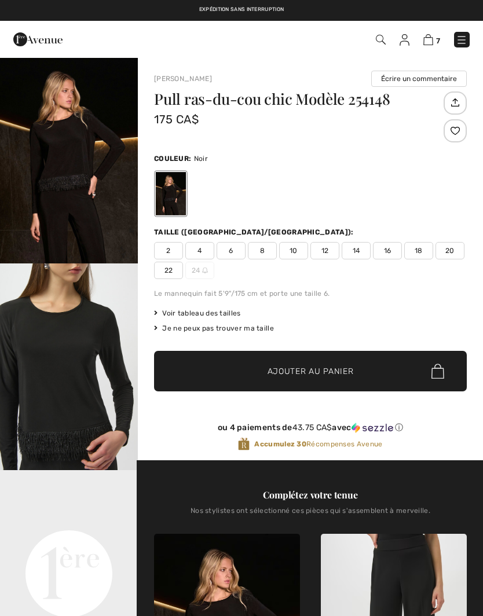
checkbox input "true"
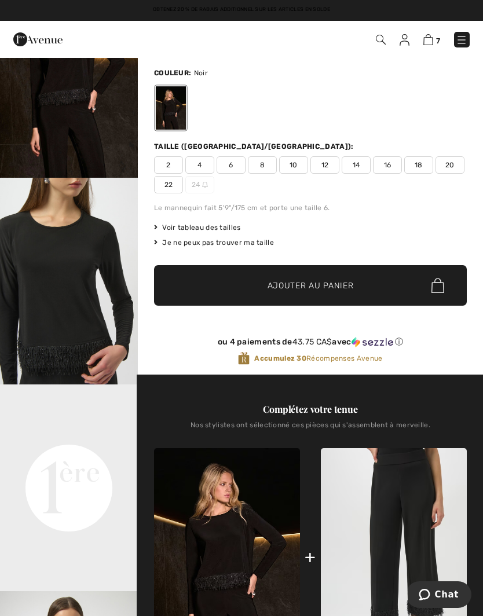
scroll to position [85, 0]
click at [241, 163] on span "6" at bounding box center [231, 165] width 29 height 17
click at [348, 291] on span "Ajouter au panier" at bounding box center [310, 286] width 86 height 12
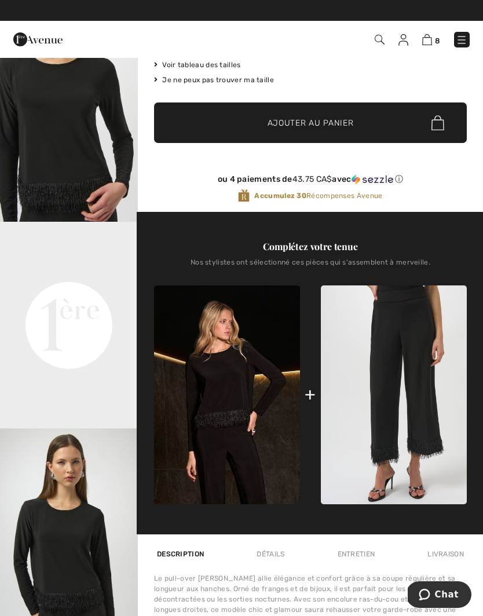
scroll to position [244, 0]
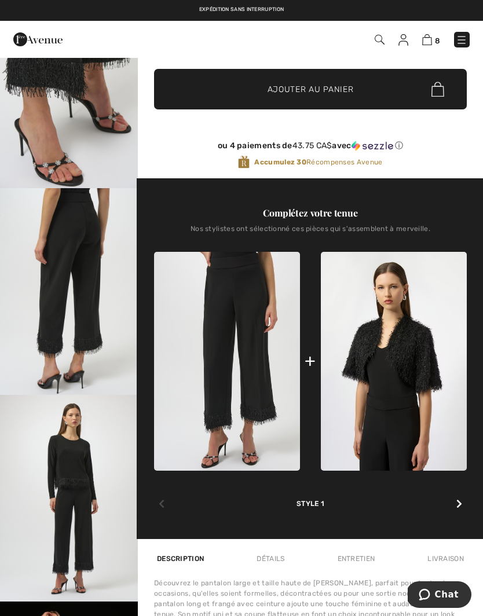
click at [411, 384] on img at bounding box center [394, 361] width 146 height 219
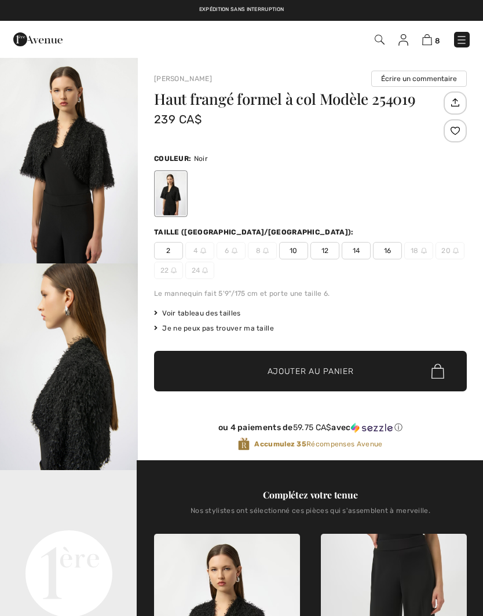
checkbox input "true"
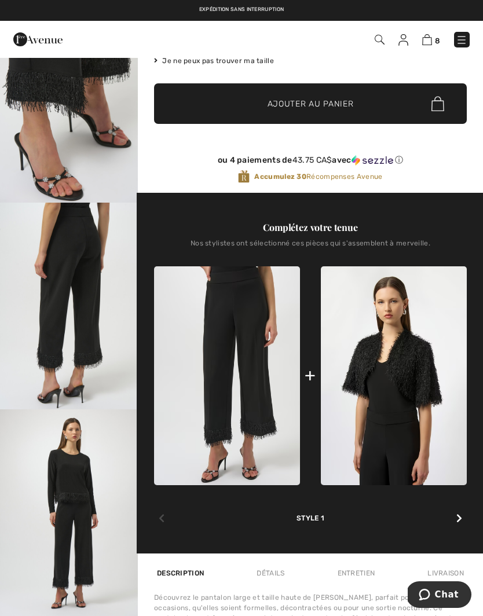
scroll to position [299, 0]
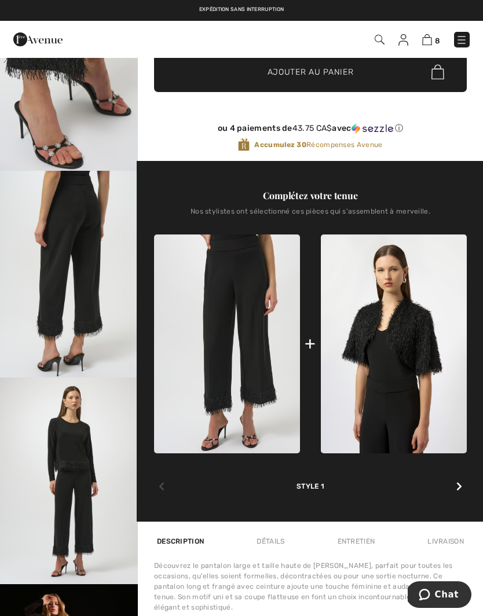
click at [464, 494] on div at bounding box center [459, 486] width 15 height 23
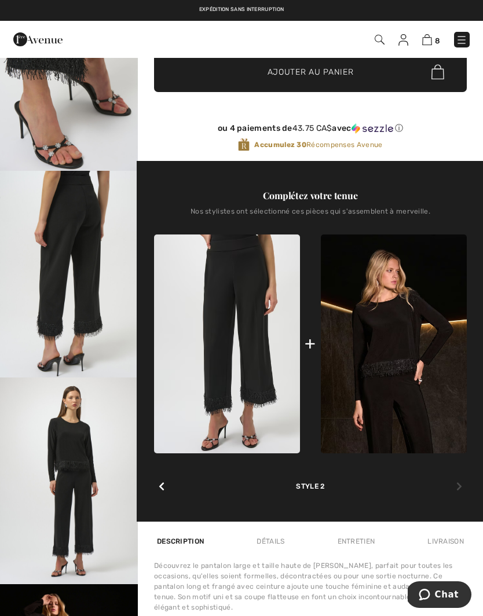
click at [460, 487] on icon at bounding box center [459, 486] width 6 height 9
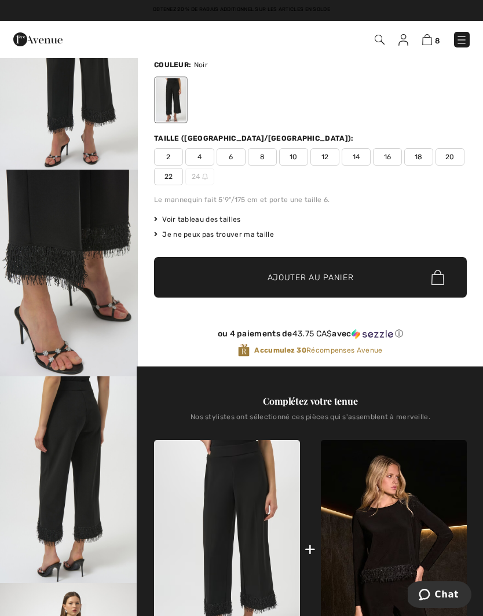
scroll to position [0, 0]
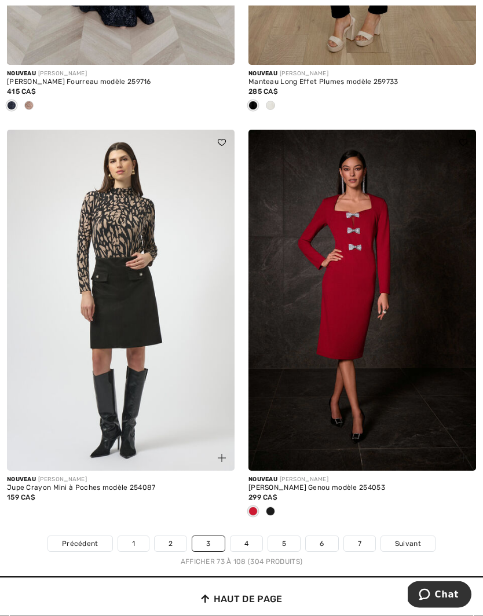
scroll to position [7026, 0]
click at [254, 536] on link "4" at bounding box center [246, 543] width 32 height 15
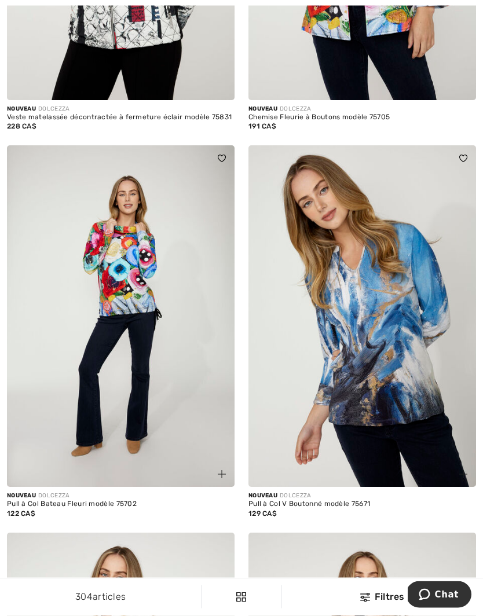
scroll to position [1224, 0]
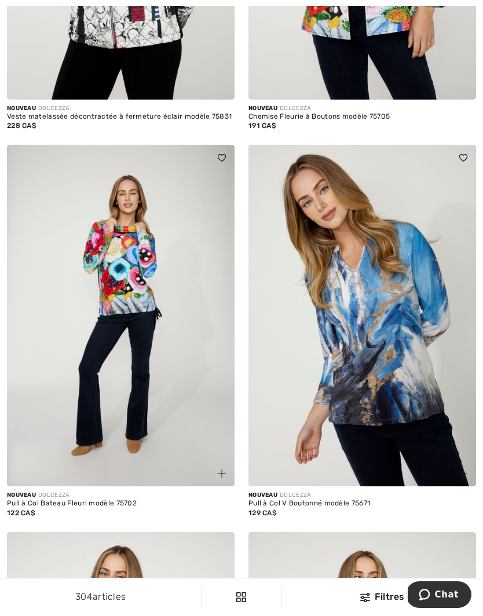
click at [148, 381] on img at bounding box center [121, 316] width 228 height 342
click at [163, 267] on img at bounding box center [121, 316] width 228 height 342
click at [225, 470] on img at bounding box center [222, 474] width 8 height 8
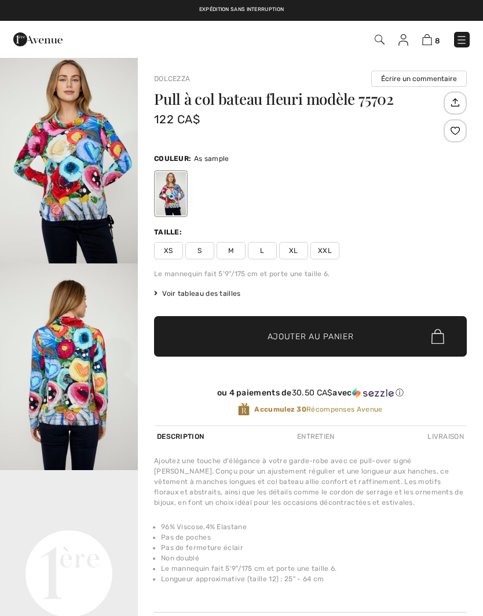
checkbox input "true"
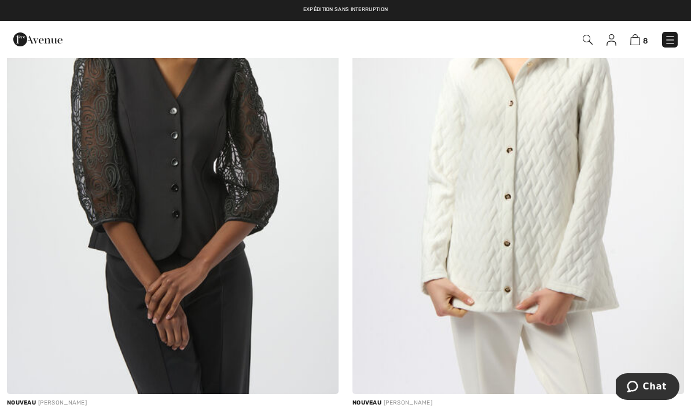
scroll to position [8786, 0]
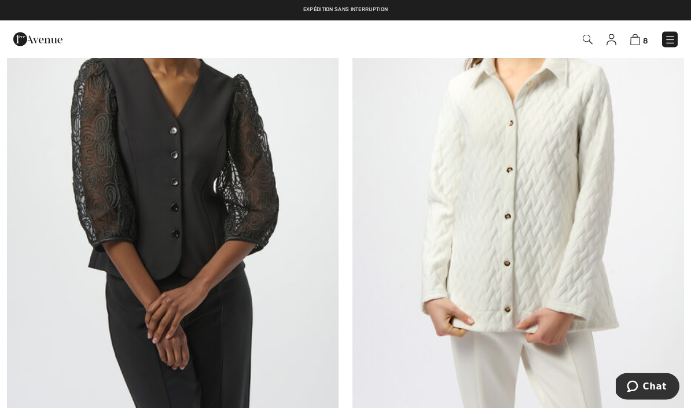
click at [639, 36] on img at bounding box center [635, 39] width 10 height 11
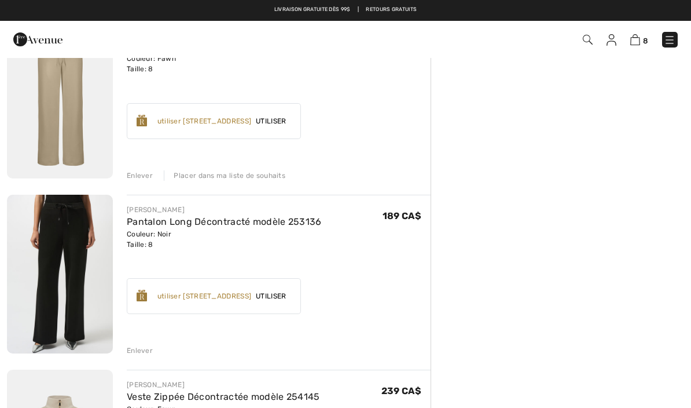
scroll to position [657, 0]
